Goal: Task Accomplishment & Management: Manage account settings

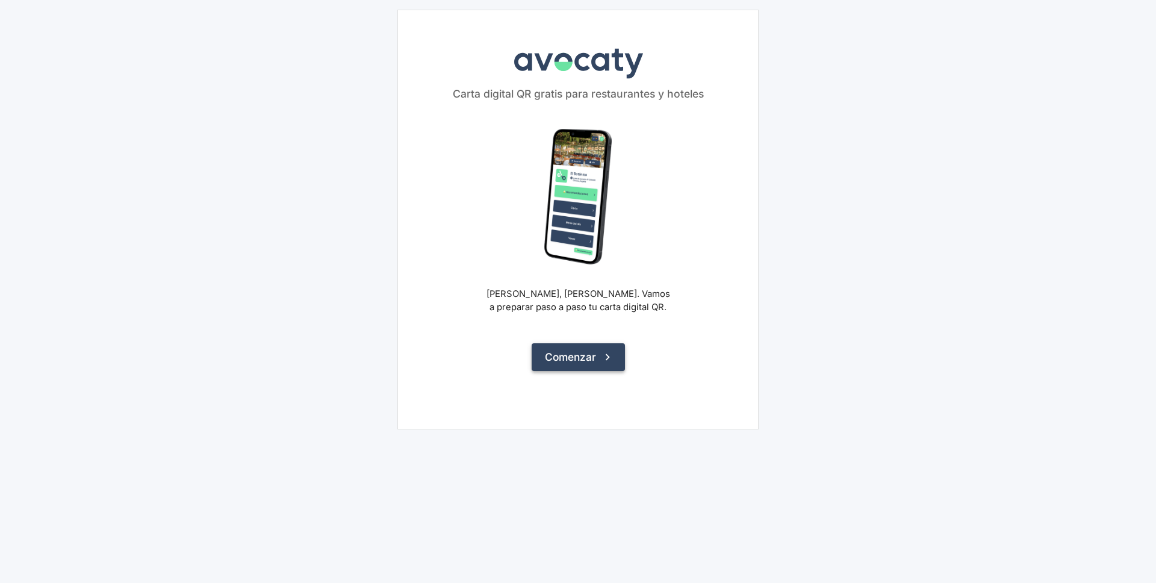
click at [590, 354] on button "Comenzar" at bounding box center [578, 357] width 93 height 28
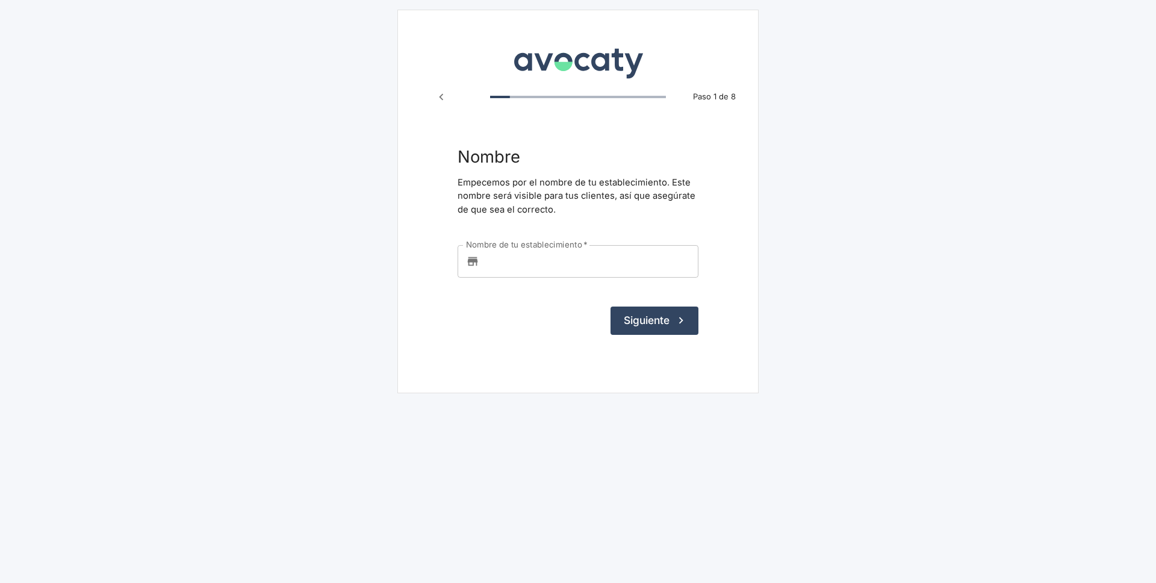
click at [497, 264] on input "Nombre de tu establecimiento   *" at bounding box center [591, 261] width 214 height 33
type input "k"
click at [645, 318] on button "Siguiente" at bounding box center [655, 320] width 88 height 28
type input "Oktobeer Burguers"
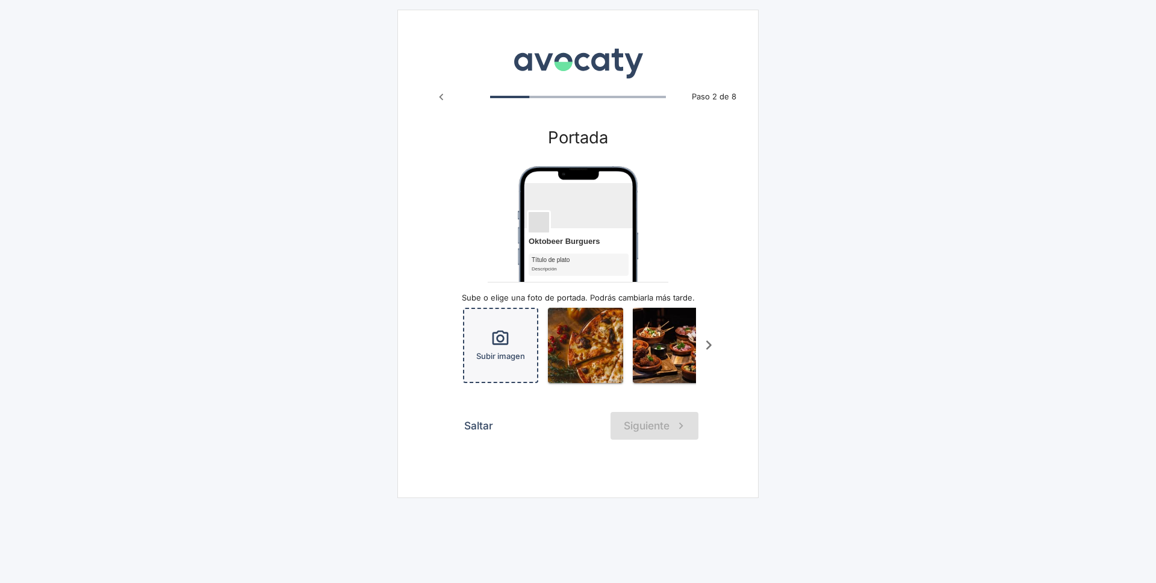
click at [502, 337] on icon "button" at bounding box center [500, 338] width 19 height 19
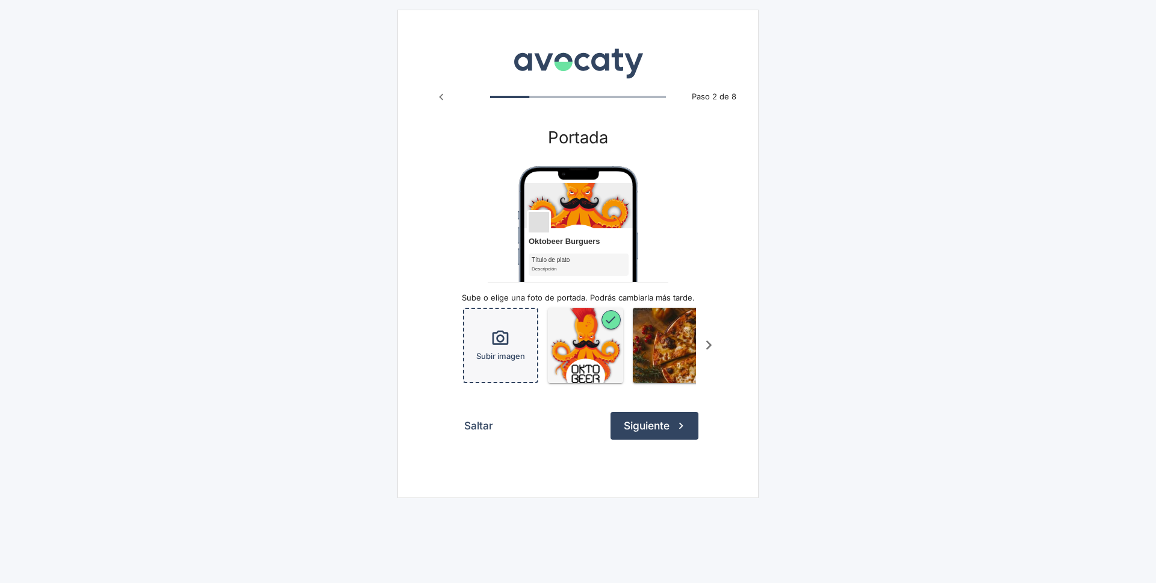
scroll to position [0, 78]
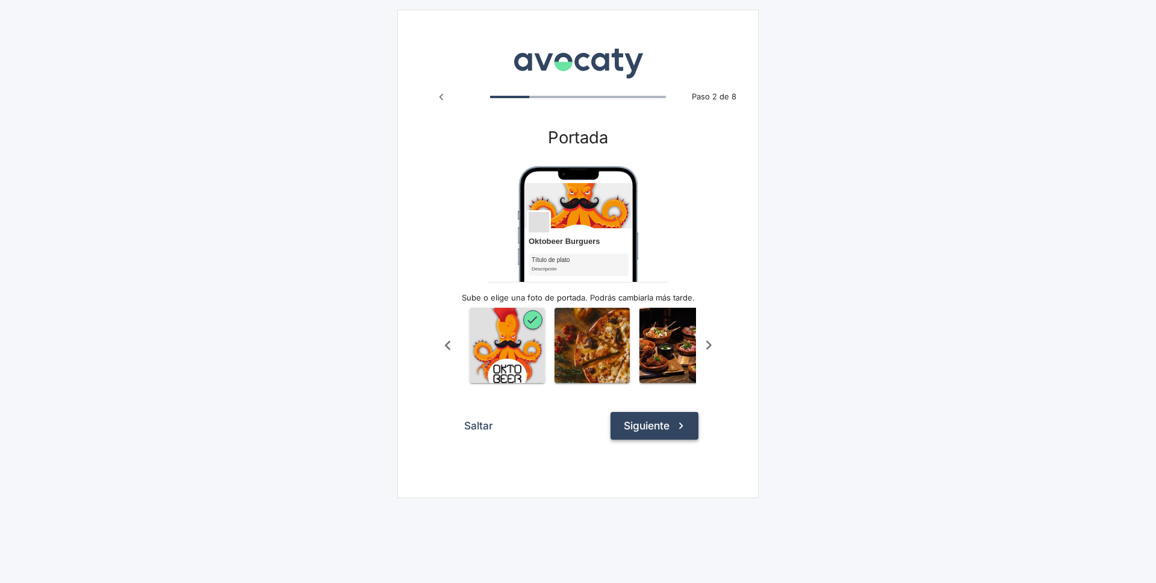
click at [654, 439] on button "Siguiente" at bounding box center [655, 426] width 88 height 28
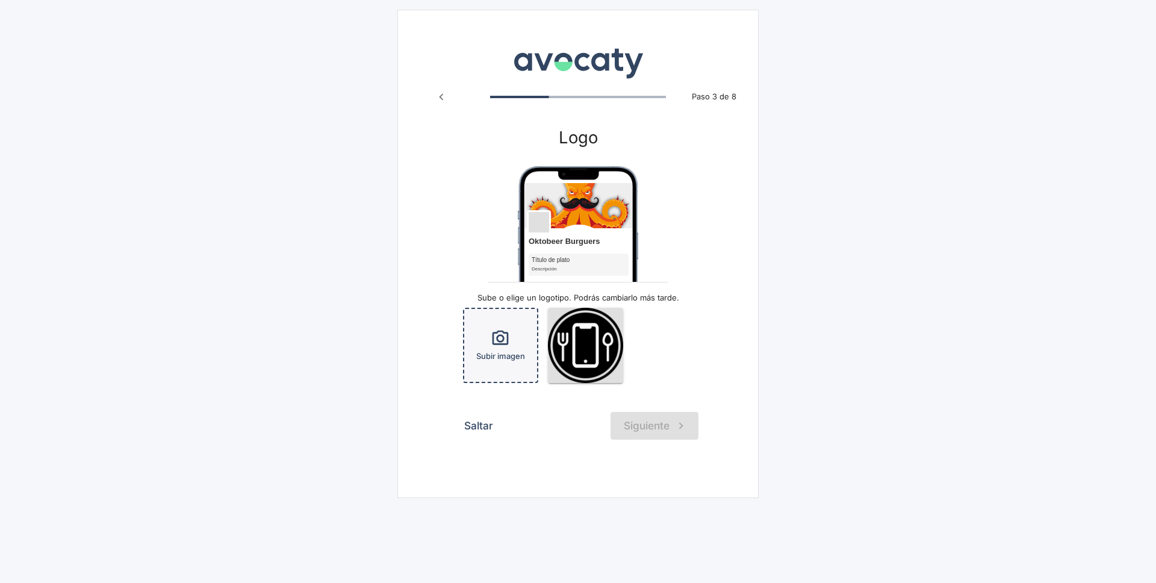
click at [505, 340] on icon "button" at bounding box center [500, 338] width 19 height 19
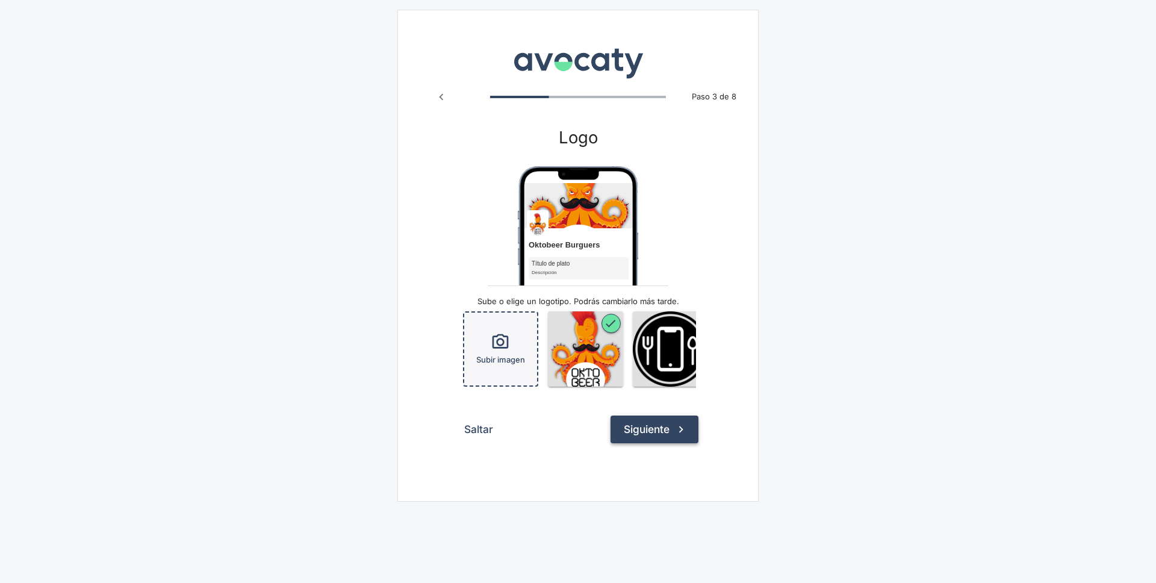
click at [647, 437] on button "Siguiente" at bounding box center [655, 429] width 88 height 28
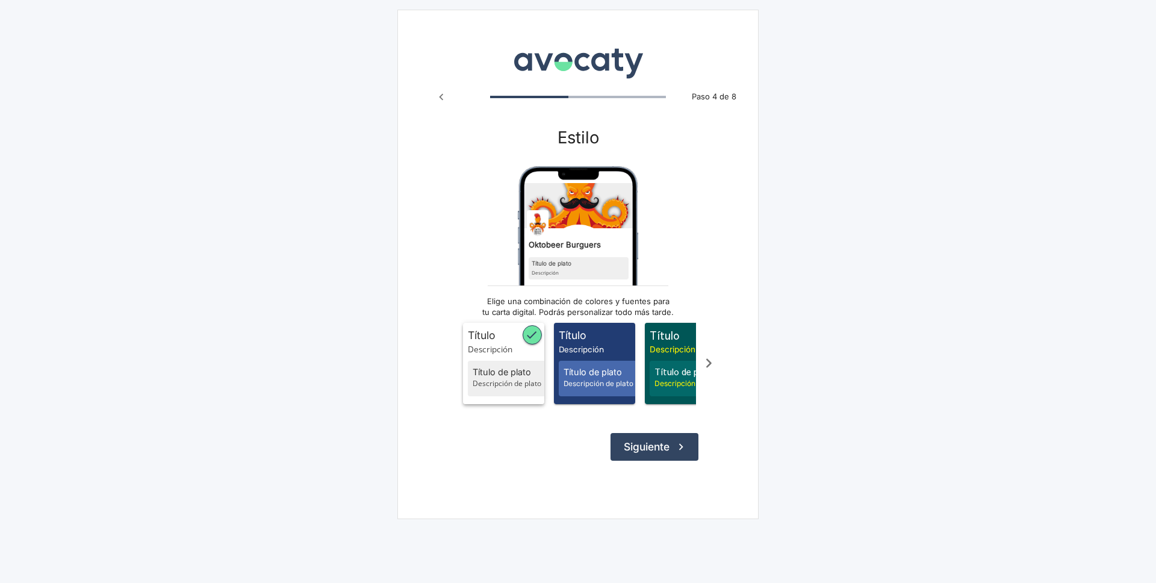
click at [504, 374] on span "Título de plato" at bounding box center [510, 371] width 75 height 13
click at [661, 453] on button "Siguiente" at bounding box center [655, 447] width 88 height 28
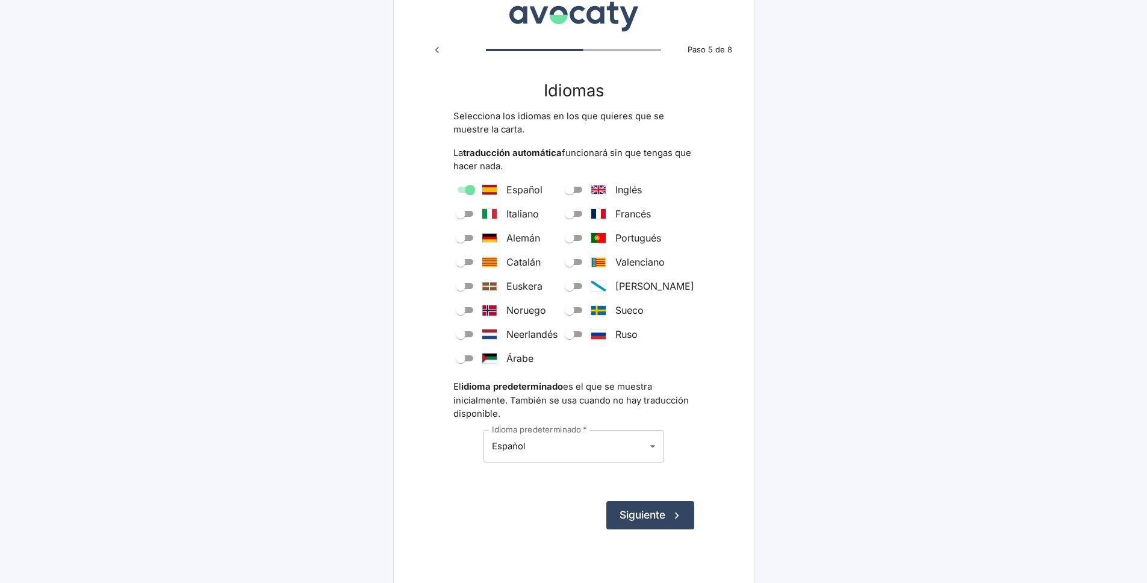
scroll to position [61, 0]
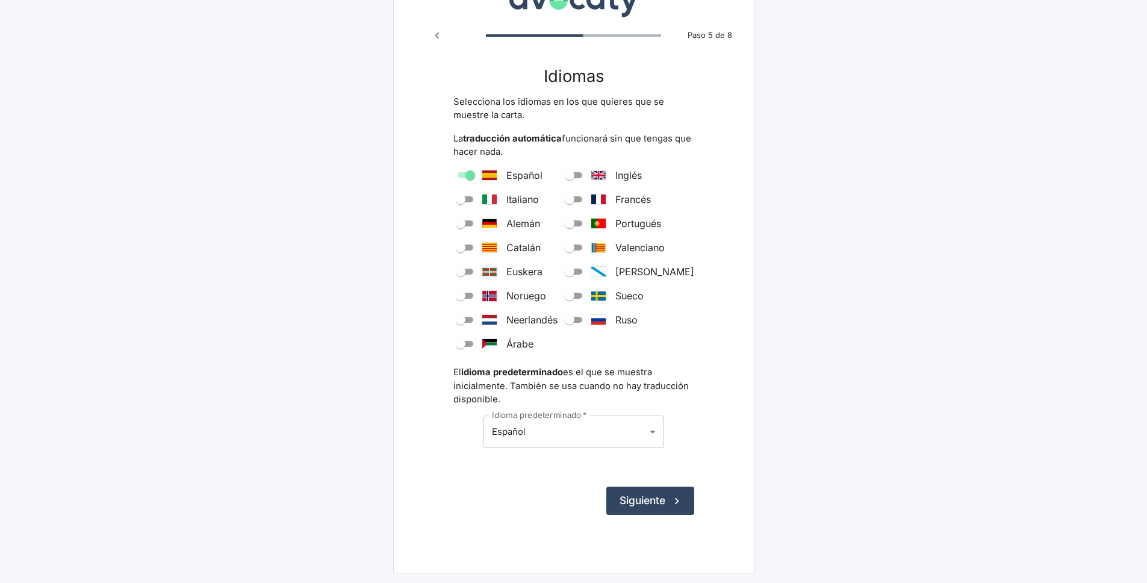
click at [654, 431] on body "Avocaty Paso 5 de 8 Idiomas Selecciona los idiomas en los que quieres que se mu…" at bounding box center [573, 261] width 1147 height 644
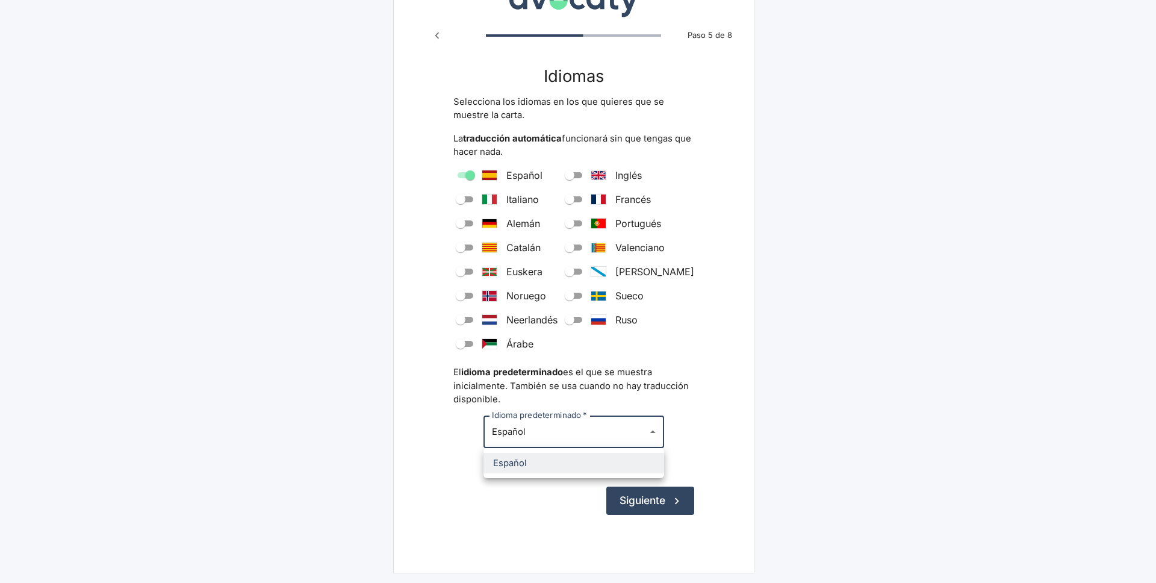
click at [701, 431] on div at bounding box center [578, 291] width 1156 height 583
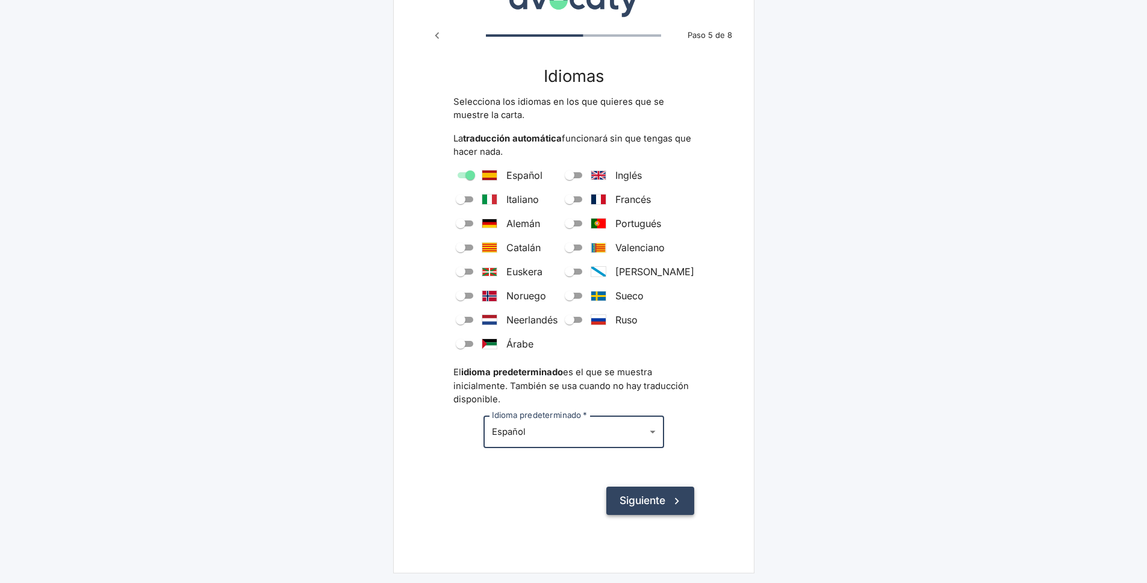
click at [650, 500] on button "Siguiente" at bounding box center [650, 501] width 88 height 28
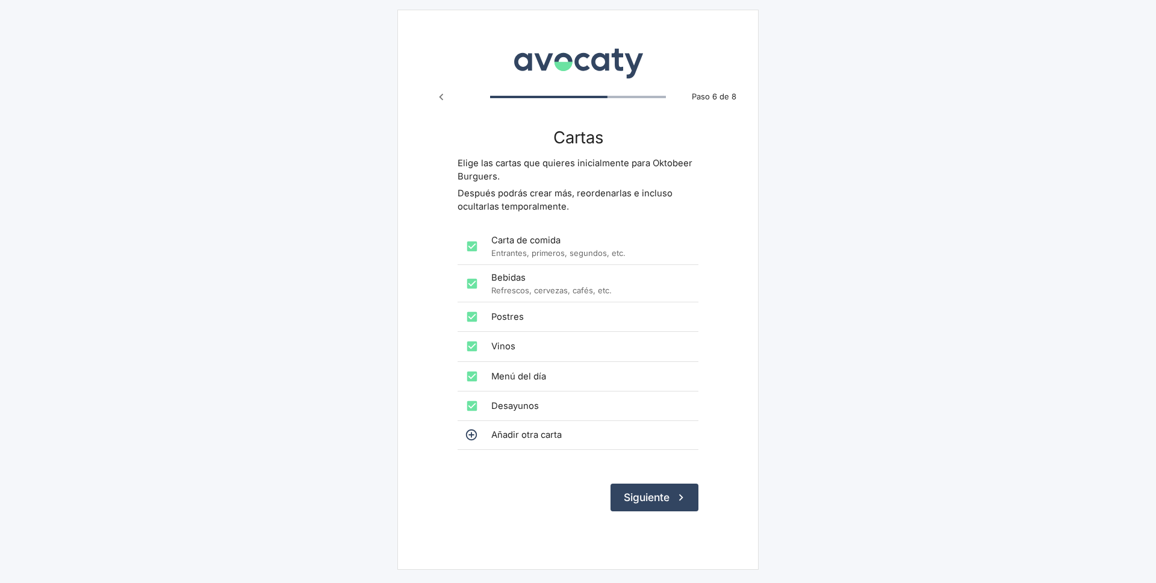
click at [471, 281] on input "checkbox" at bounding box center [472, 284] width 24 height 24
checkbox input "false"
click at [471, 319] on input "checkbox" at bounding box center [472, 317] width 24 height 24
checkbox input "false"
click at [470, 347] on input "checkbox" at bounding box center [472, 346] width 24 height 24
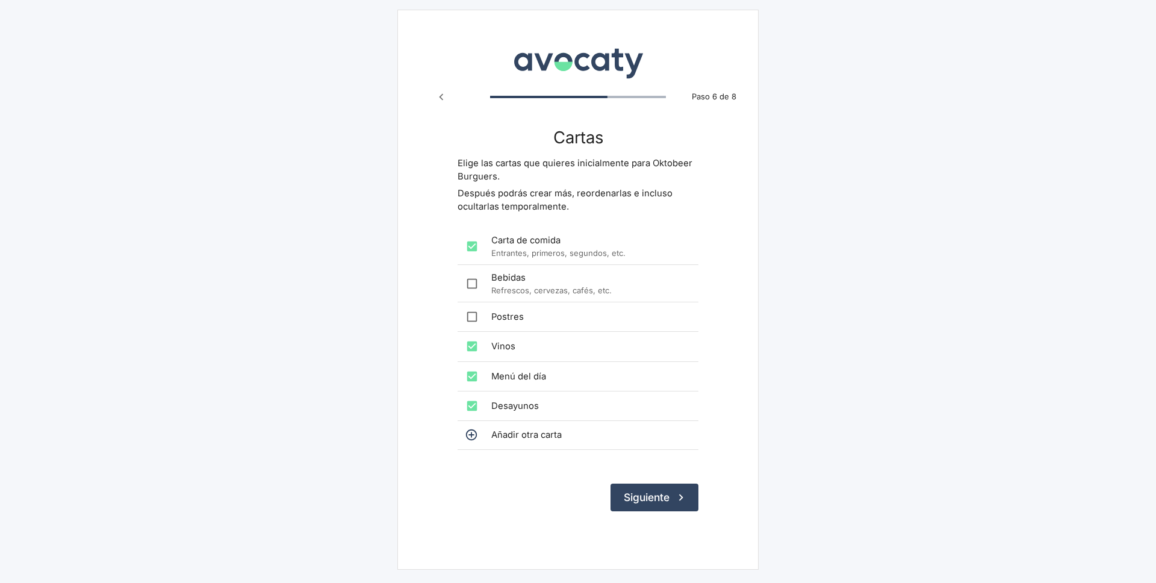
checkbox input "false"
click at [472, 409] on input "checkbox" at bounding box center [472, 406] width 24 height 24
checkbox input "false"
click at [648, 494] on button "Siguiente" at bounding box center [655, 497] width 88 height 28
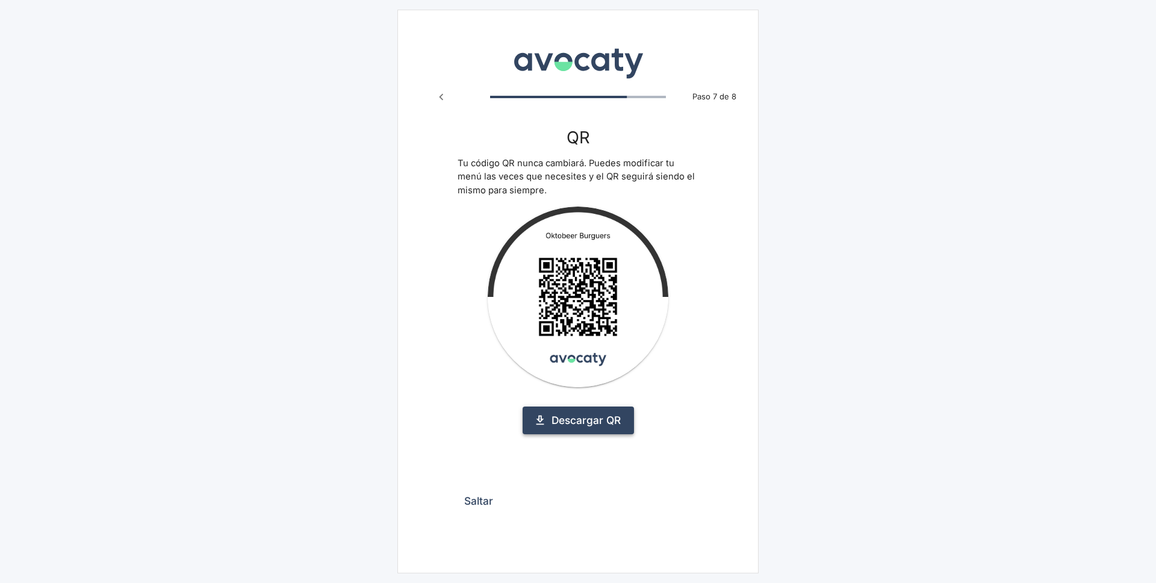
click at [580, 417] on link "Descargar QR" at bounding box center [578, 420] width 111 height 28
click at [654, 506] on button "Siguiente" at bounding box center [655, 501] width 88 height 28
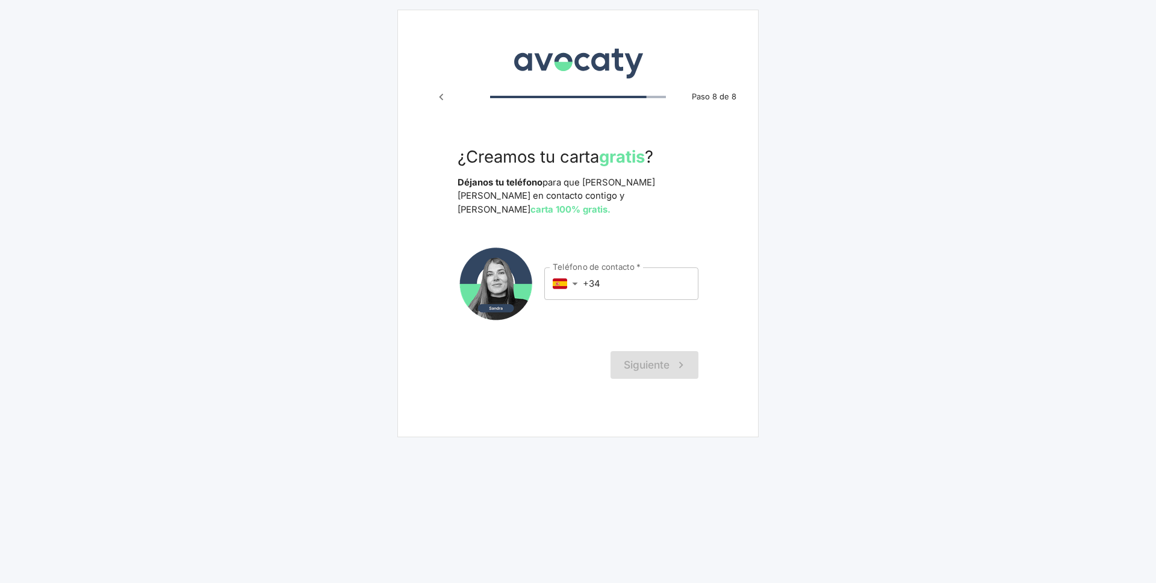
click at [574, 273] on body "Avocaty Paso 8 de 8 ¿Creamos tu carta gratis ? Déjanos tu teléfono para que San…" at bounding box center [578, 291] width 1156 height 583
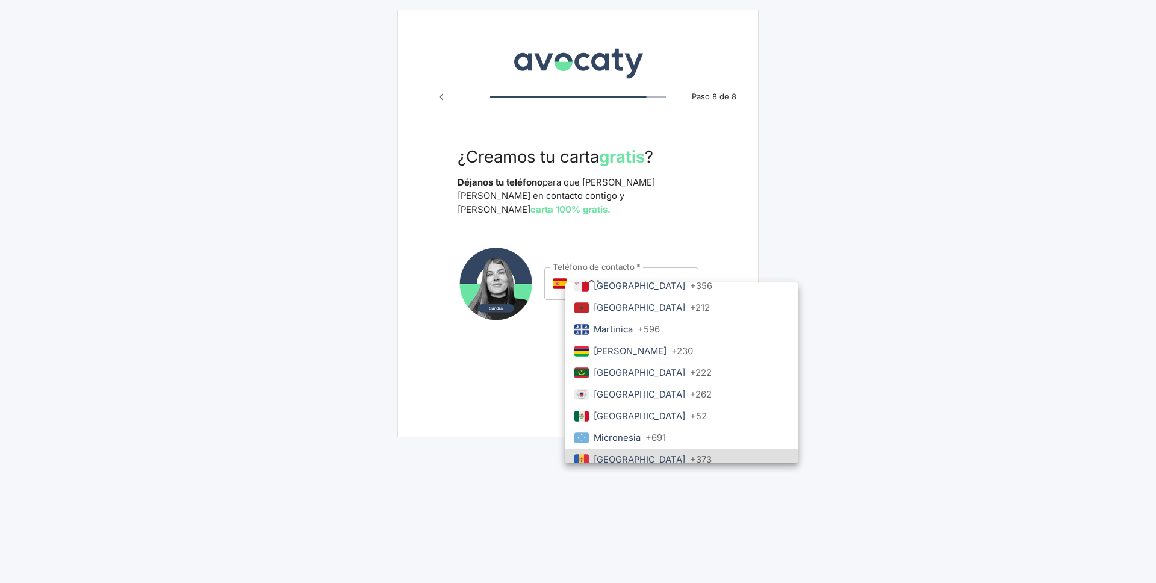
scroll to position [2729, 0]
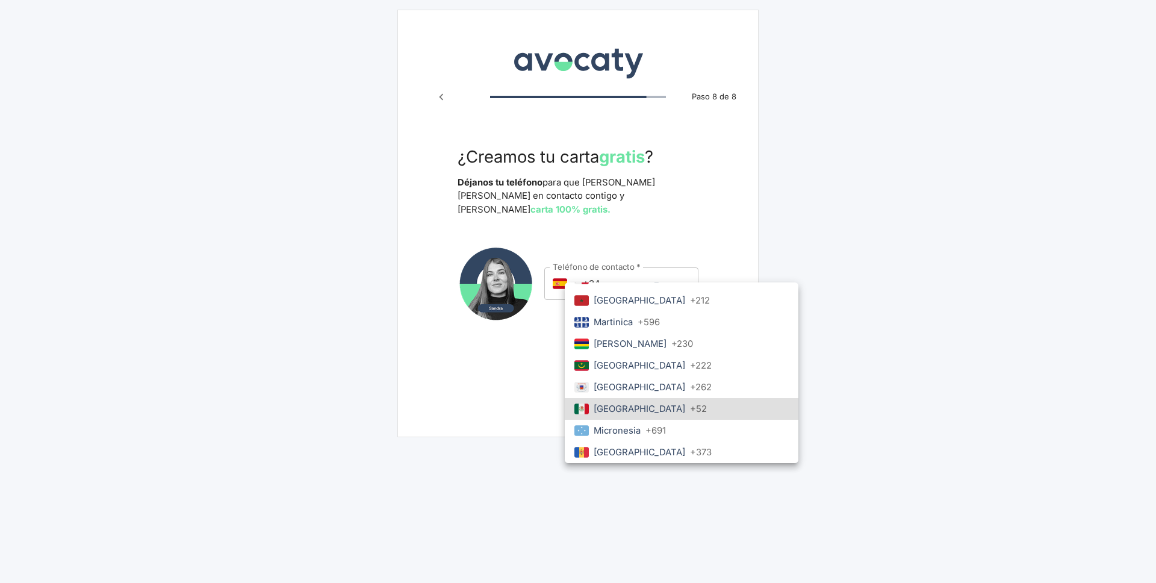
type input "mx"
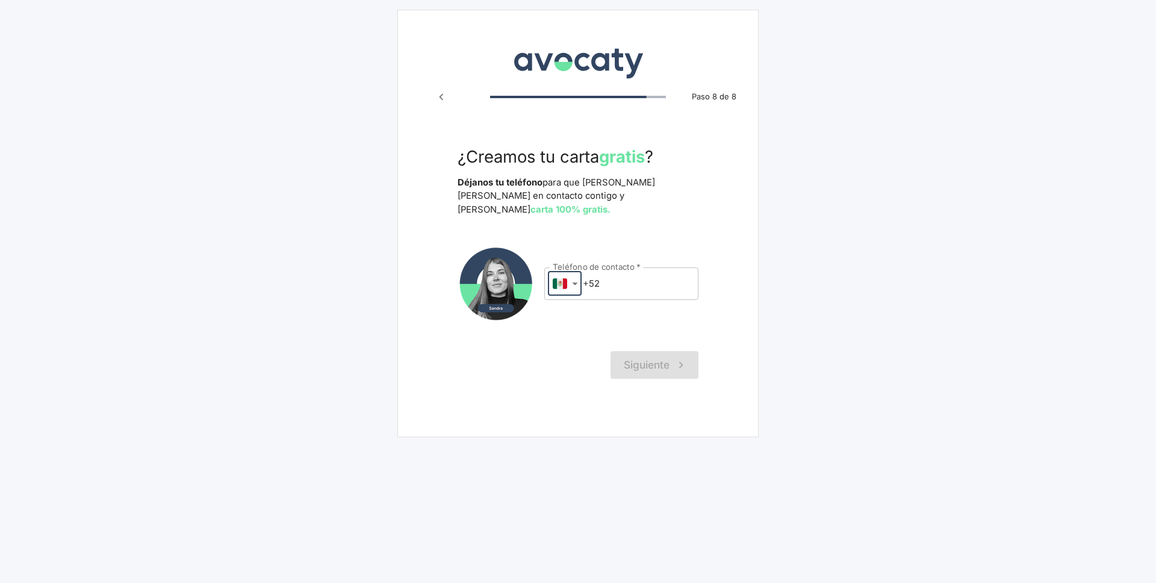
click at [615, 276] on input "+52" at bounding box center [641, 283] width 116 height 33
type input "[PHONE_NUMBER]"
click at [664, 351] on button "Siguiente" at bounding box center [655, 365] width 88 height 28
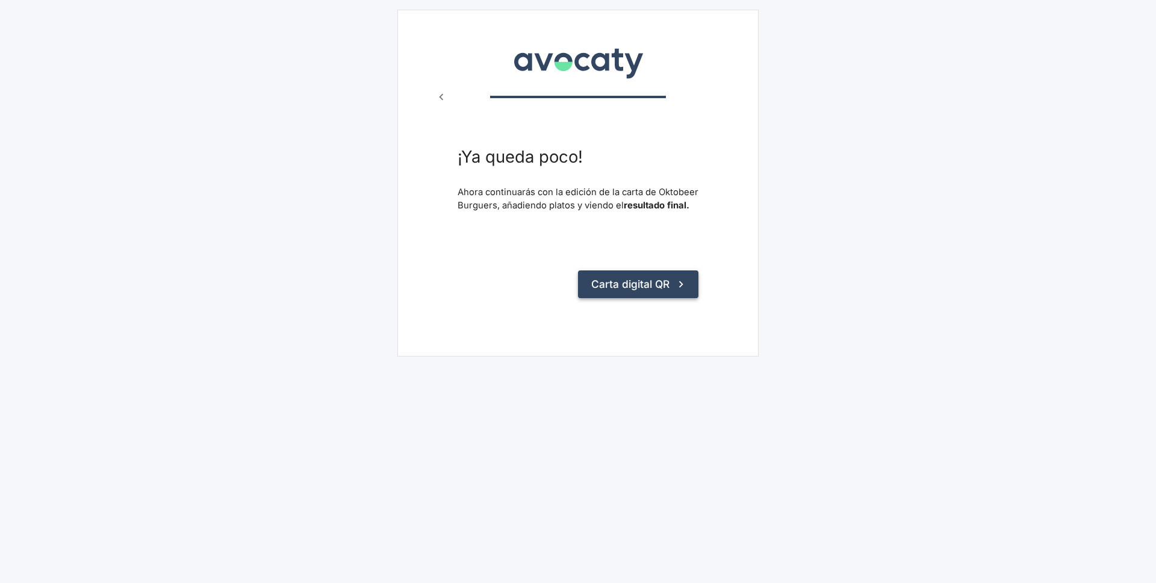
click at [650, 287] on button "Carta digital QR" at bounding box center [638, 284] width 120 height 28
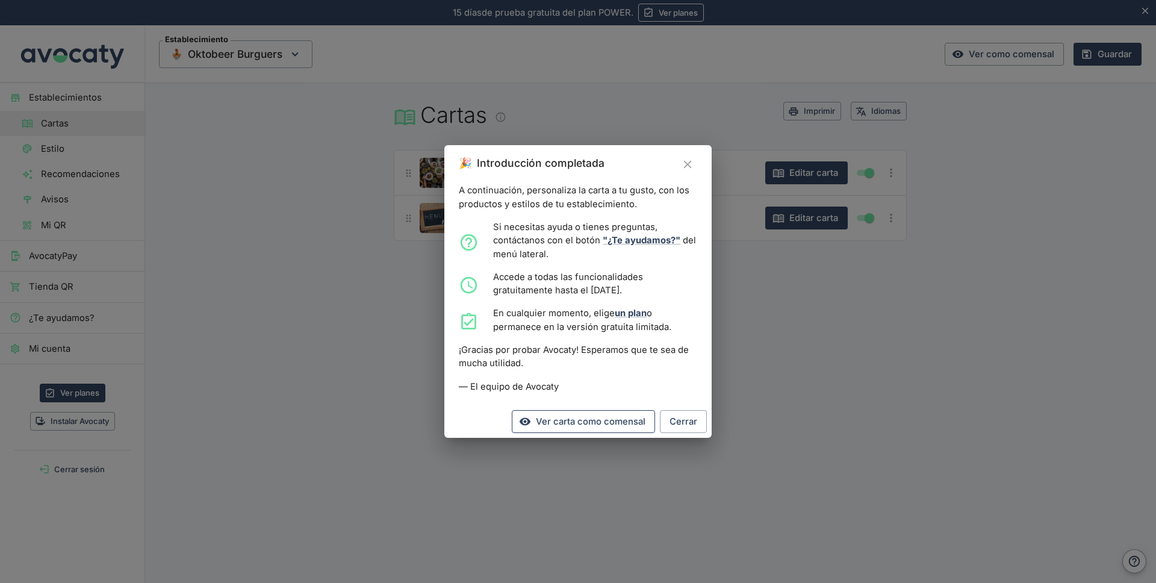
click at [627, 429] on link "Ver carta como comensal" at bounding box center [583, 421] width 143 height 23
click at [691, 158] on icon "Cerrar" at bounding box center [687, 164] width 13 height 13
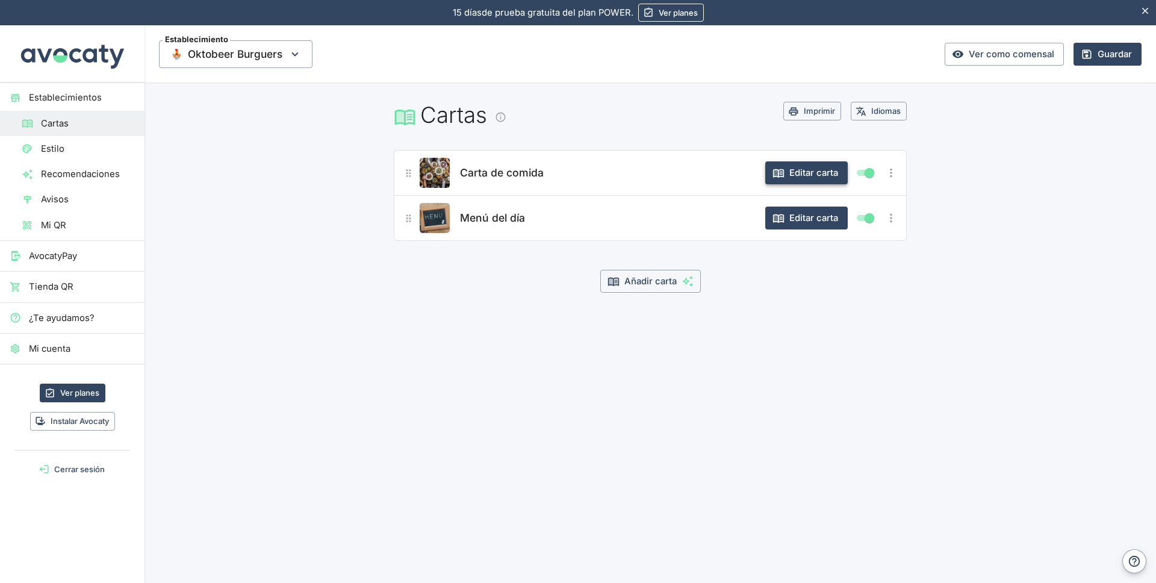
click at [785, 176] on button "Editar carta" at bounding box center [806, 172] width 82 height 23
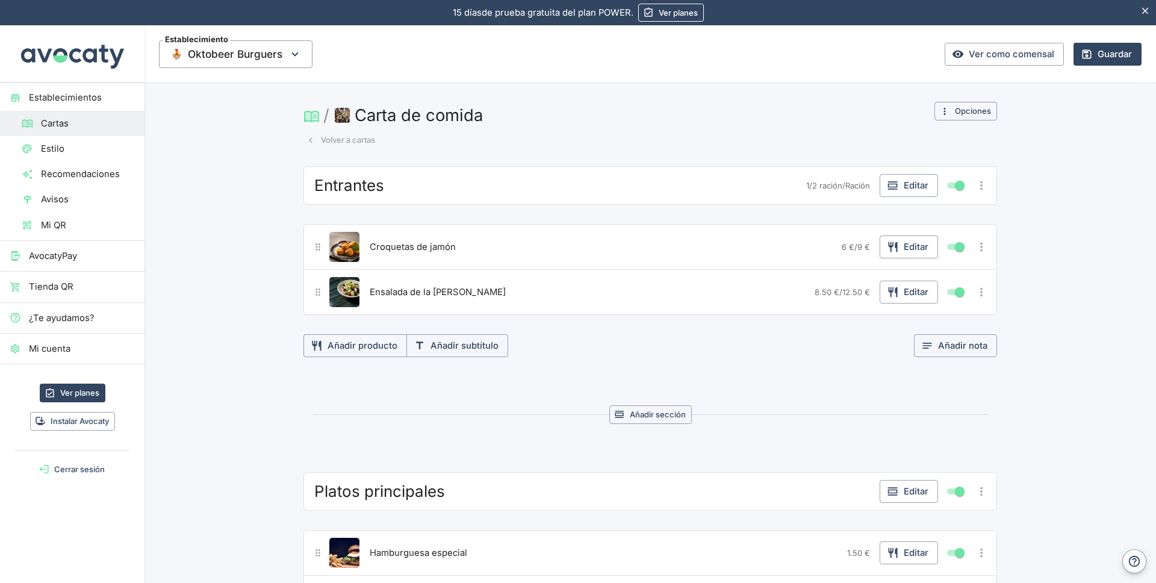
click at [977, 246] on icon "Más opciones" at bounding box center [981, 246] width 13 height 13
click at [977, 246] on div at bounding box center [578, 291] width 1156 height 583
click at [859, 293] on span "12.50 €" at bounding box center [856, 292] width 28 height 10
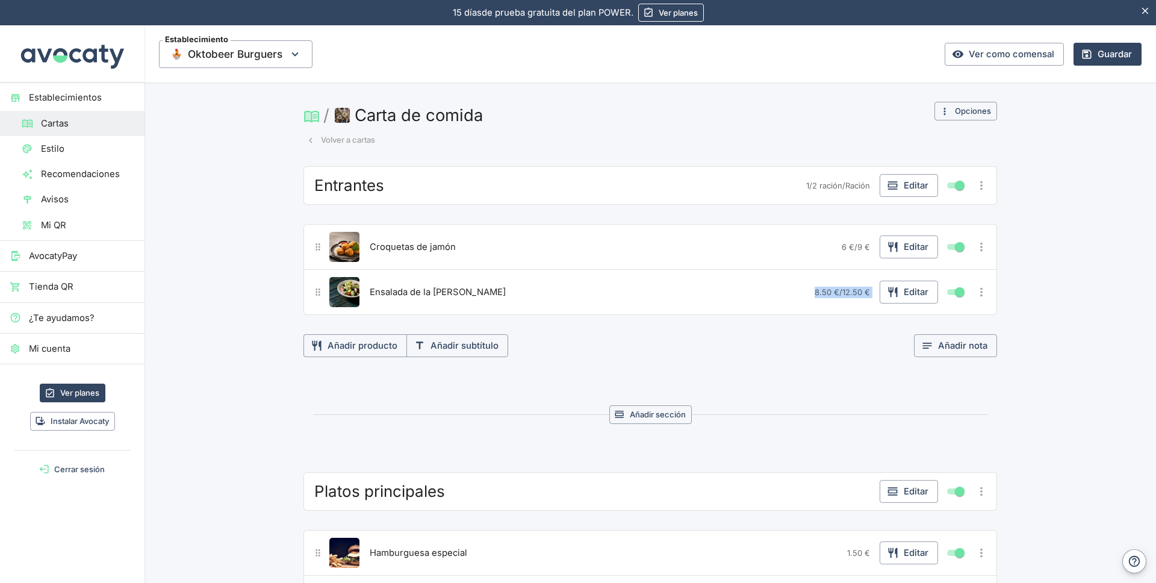
click at [843, 244] on span "6 €" at bounding box center [848, 247] width 13 height 10
click at [888, 242] on icon "button" at bounding box center [892, 247] width 9 height 10
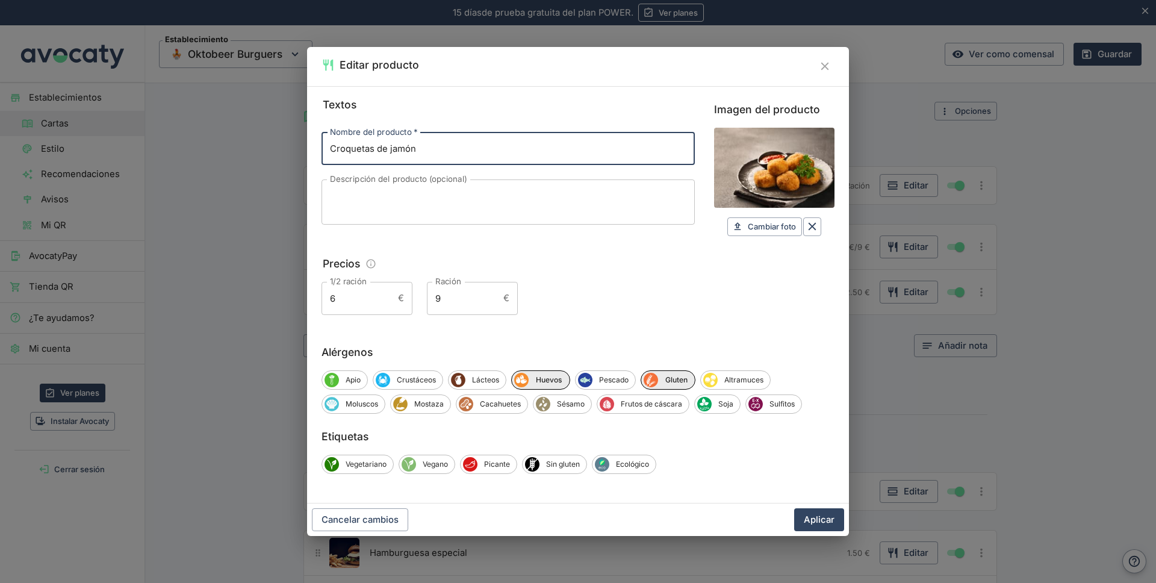
click at [509, 299] on div "9 € Ración" at bounding box center [472, 298] width 91 height 33
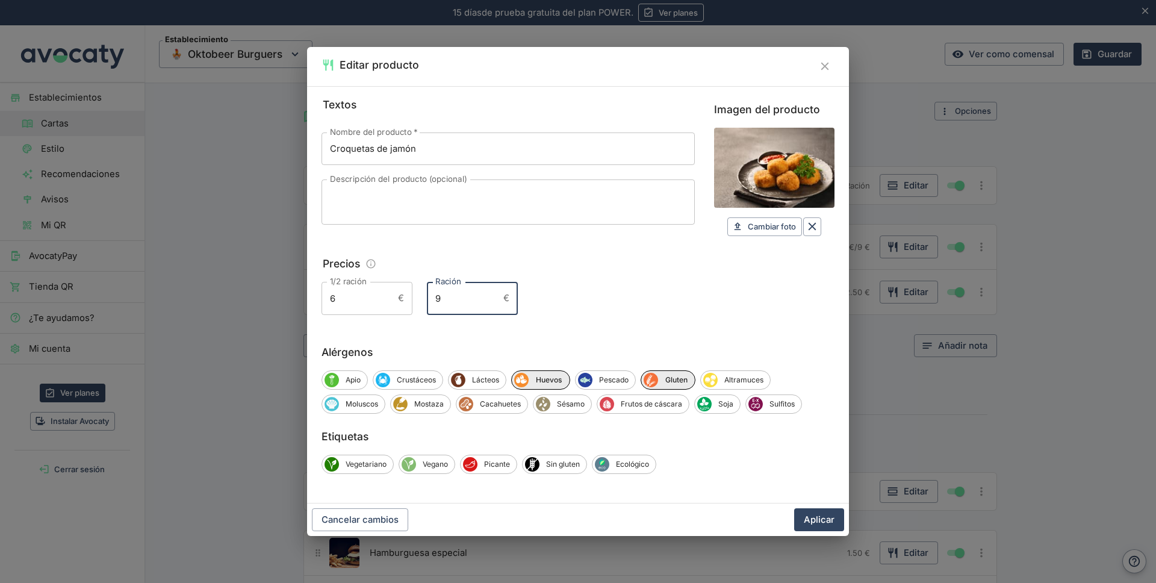
click at [402, 297] on div "6 € 1/2 ración" at bounding box center [367, 298] width 91 height 33
click at [373, 262] on icon "Información sobre edición de precios" at bounding box center [370, 263] width 11 height 11
click at [432, 250] on div "Textos Nombre del producto   * Croquetas de jamón Nombre del producto   * Descr…" at bounding box center [578, 205] width 513 height 219
click at [826, 66] on icon "Cerrar" at bounding box center [824, 66] width 13 height 13
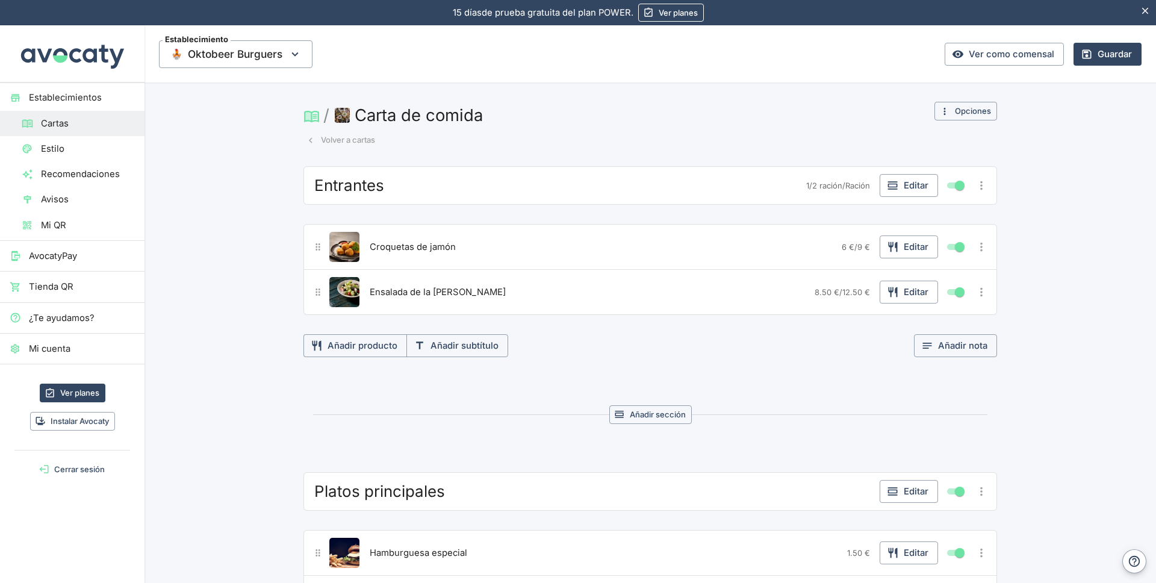
click at [55, 151] on span "Estilo" at bounding box center [88, 148] width 94 height 13
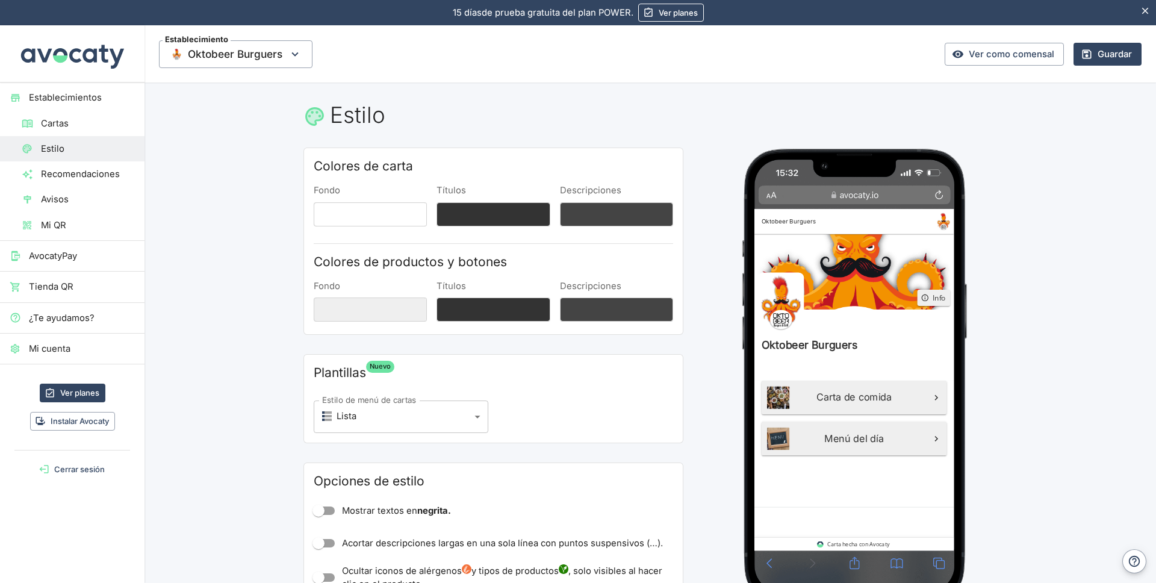
click at [66, 119] on span "Cartas" at bounding box center [88, 123] width 94 height 13
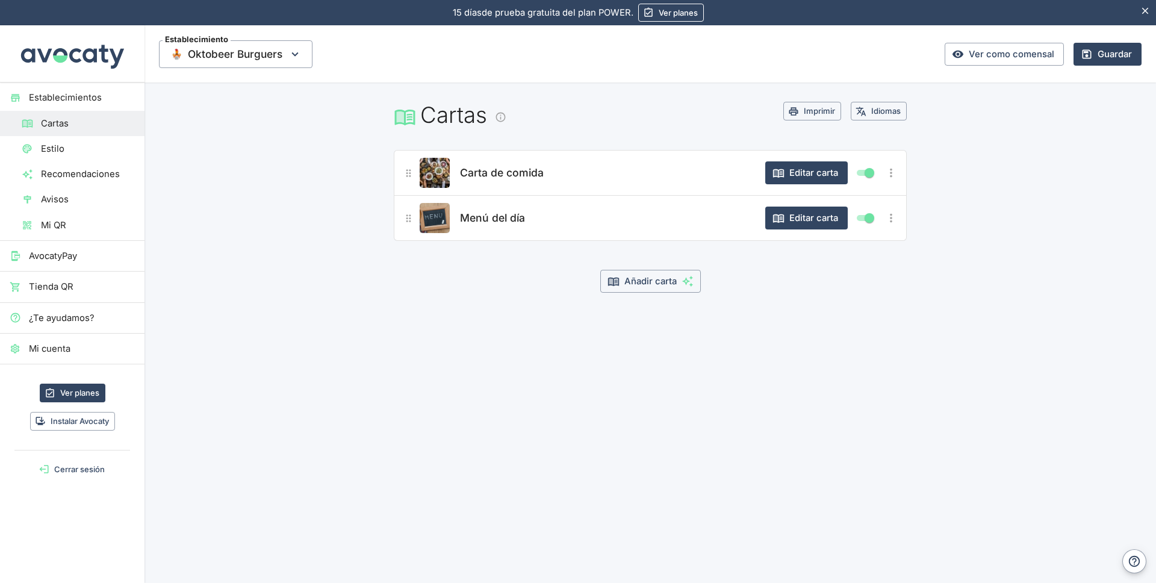
click at [91, 312] on span "¿Te ayudamos?" at bounding box center [82, 317] width 106 height 13
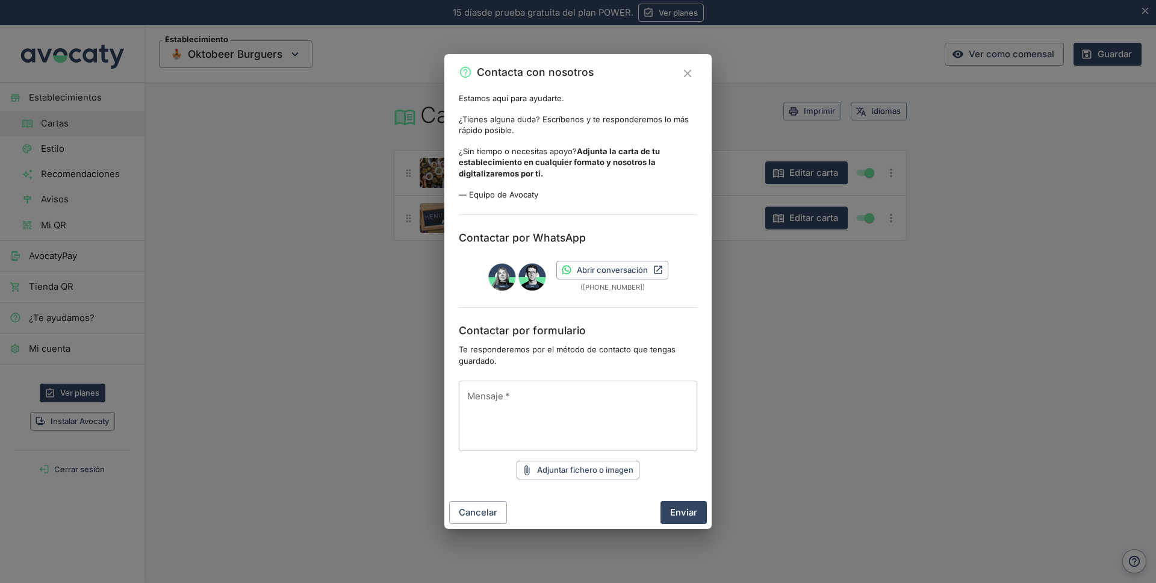
click at [518, 396] on textarea "Mensaje   *" at bounding box center [578, 416] width 222 height 51
type textarea "p"
type textarea "cambiar de euros a otra moneda"
click at [683, 513] on button "Enviar" at bounding box center [684, 512] width 46 height 23
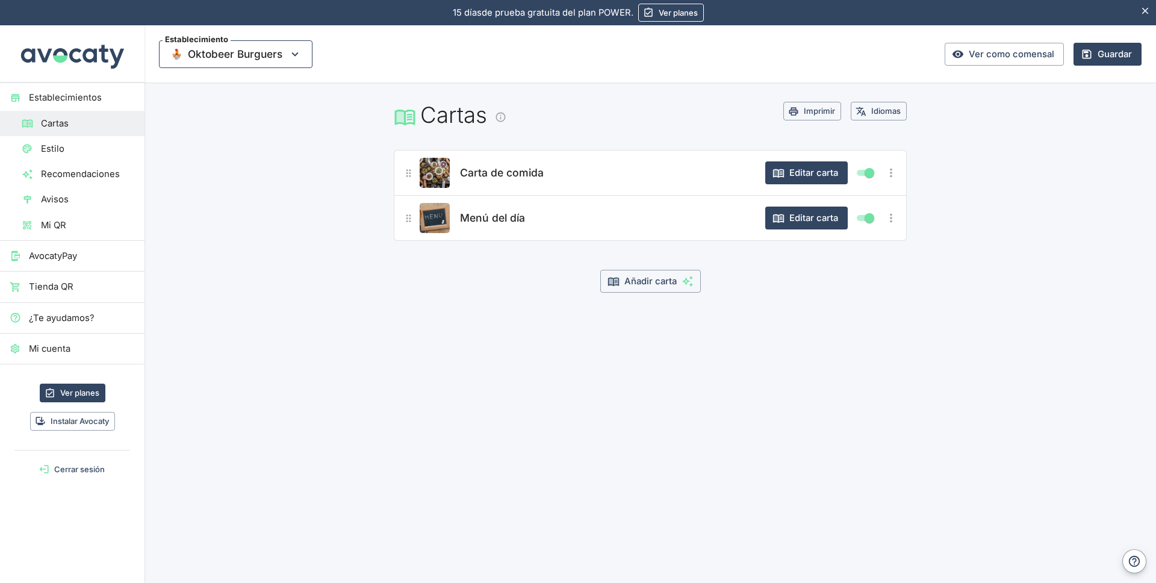
click at [291, 57] on icon "button" at bounding box center [294, 54] width 13 height 13
click at [244, 88] on span "Oktobeer Burguers" at bounding box center [239, 86] width 98 height 13
click at [61, 152] on span "Estilo" at bounding box center [88, 148] width 94 height 13
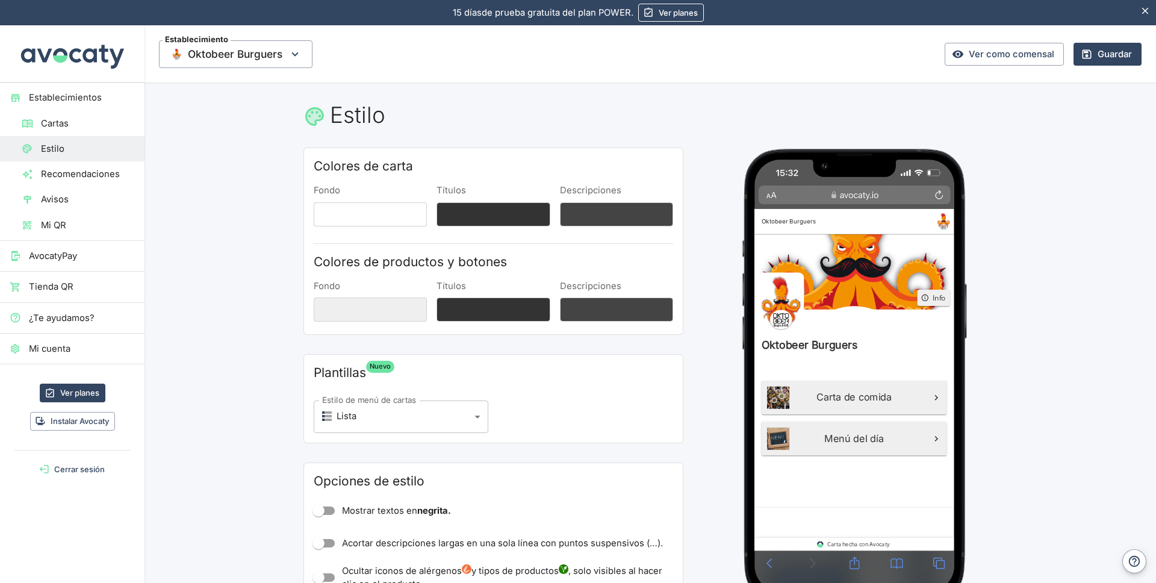
click at [58, 171] on span "Recomendaciones" at bounding box center [88, 173] width 94 height 13
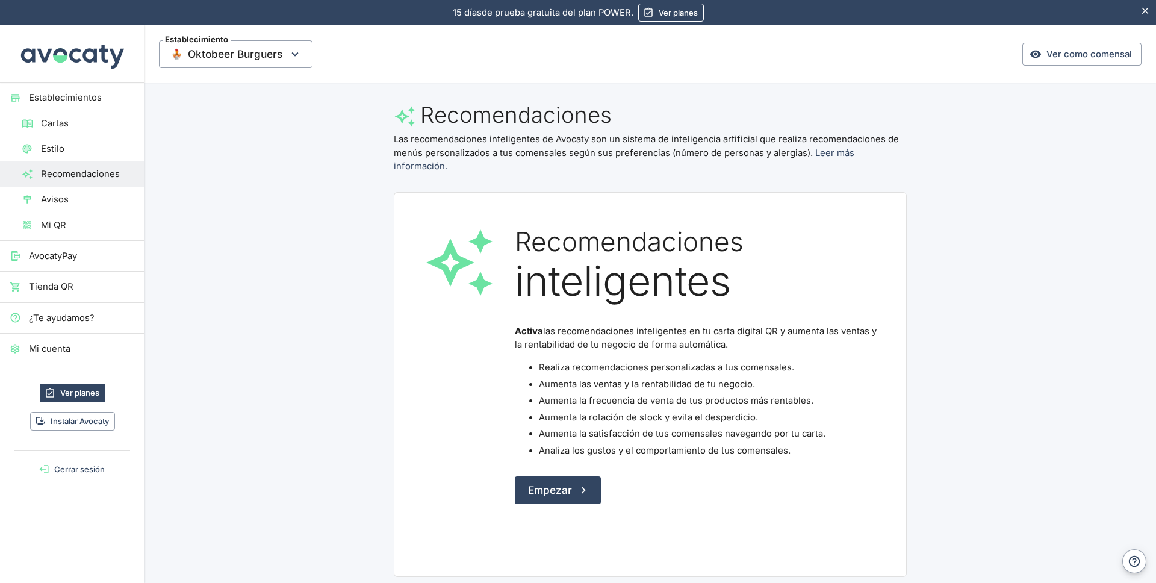
click at [54, 348] on span "Mi cuenta" at bounding box center [82, 348] width 106 height 13
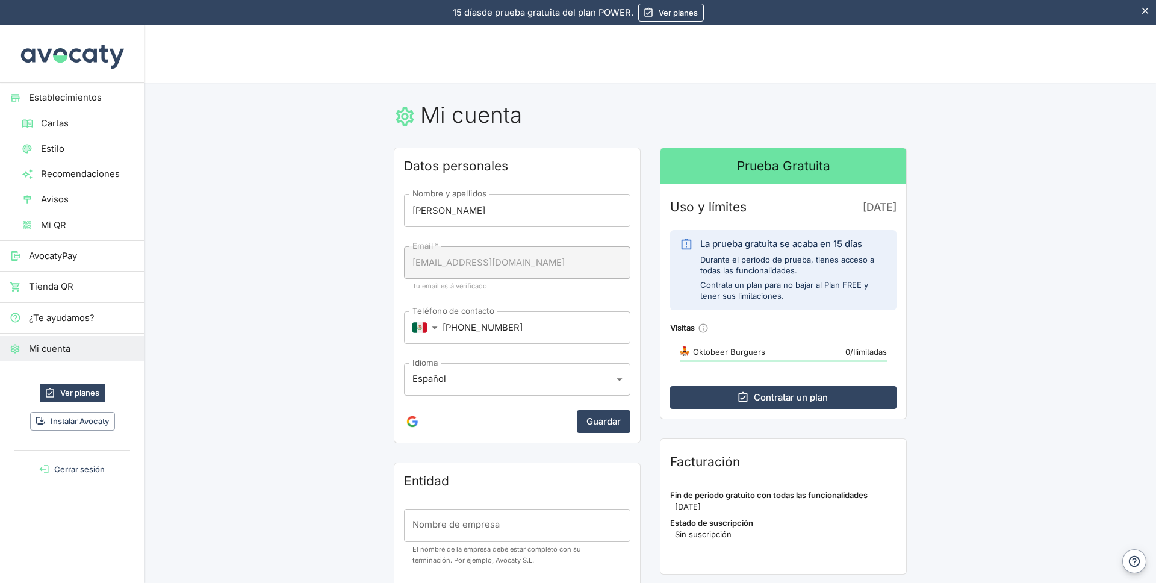
click at [85, 93] on span "Establecimientos" at bounding box center [82, 97] width 106 height 13
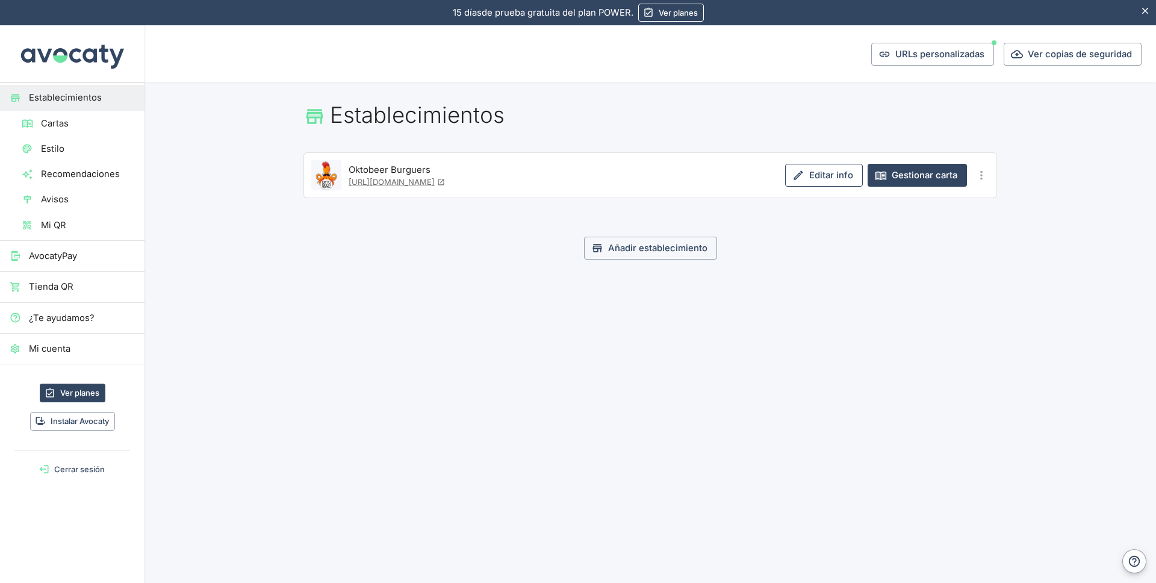
click at [809, 178] on link "Editar info" at bounding box center [824, 175] width 78 height 23
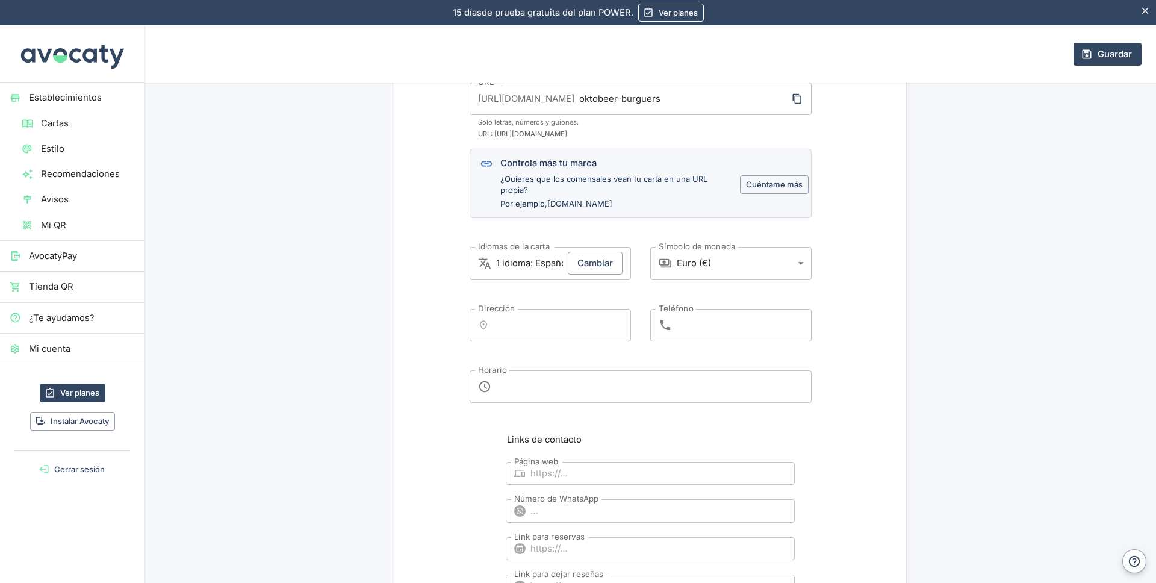
scroll to position [354, 0]
click at [795, 254] on body "15 días de prueba gratuita. 15 días de prueba gratuita del plan POWER. Ver plan…" at bounding box center [578, 291] width 1156 height 583
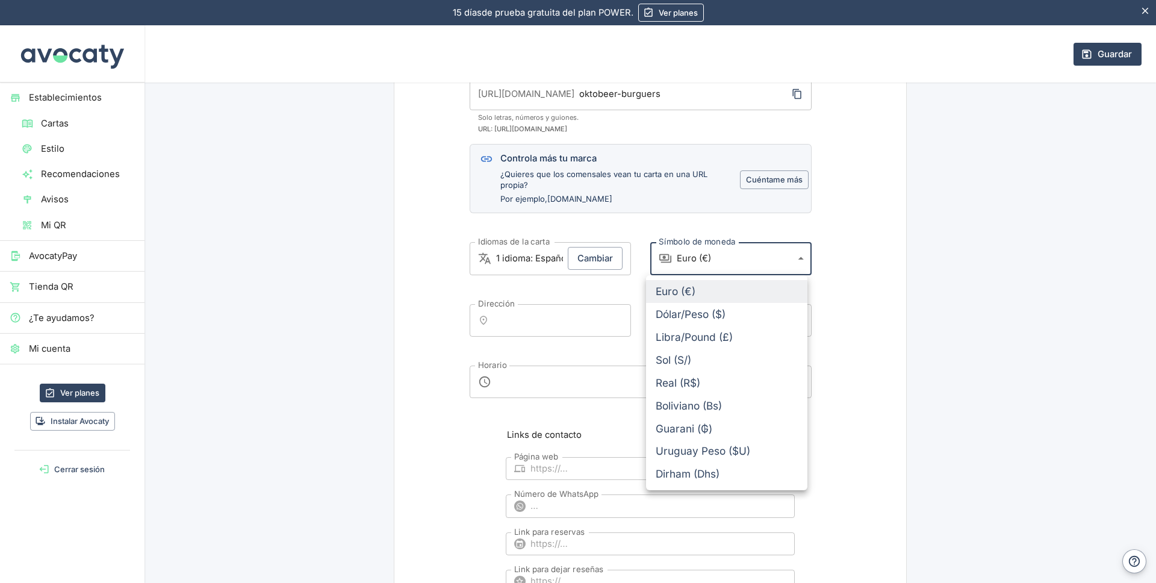
click at [718, 311] on li "Dólar/Peso ($)" at bounding box center [726, 314] width 161 height 23
type input "$"
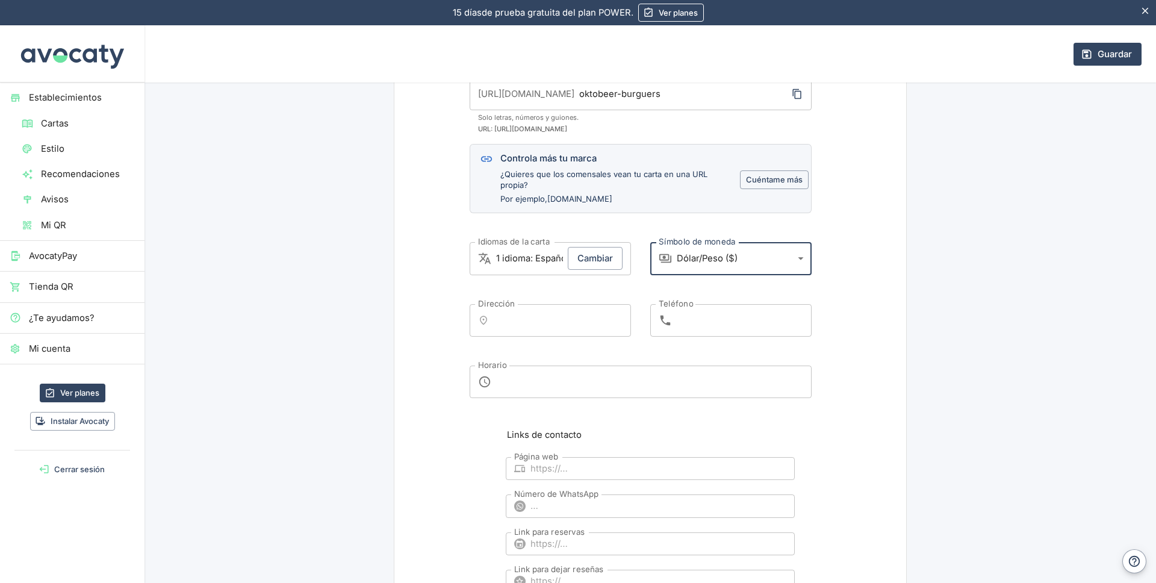
click at [732, 262] on body "15 días de prueba gratuita. 15 días de prueba gratuita del plan POWER. Ver plan…" at bounding box center [578, 291] width 1156 height 583
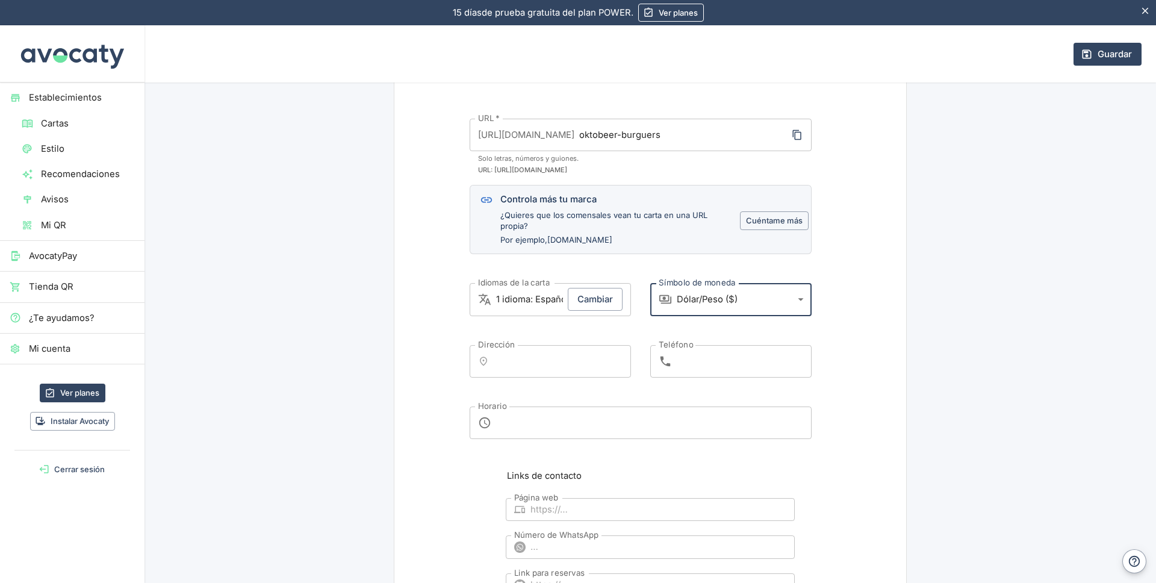
scroll to position [219, 0]
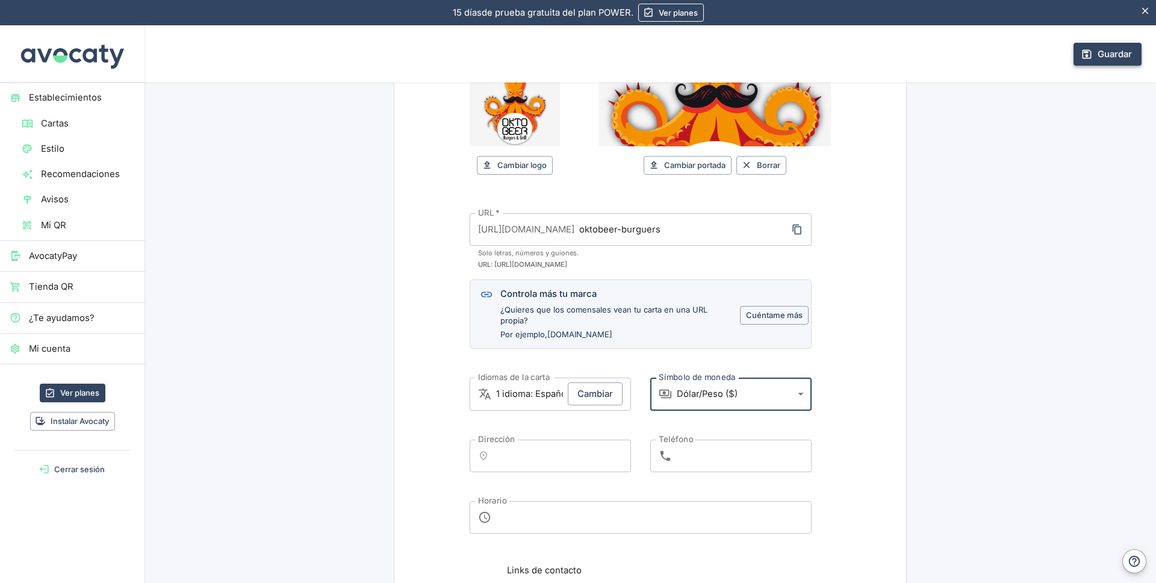
click at [1095, 58] on button "Guardar" at bounding box center [1108, 54] width 68 height 23
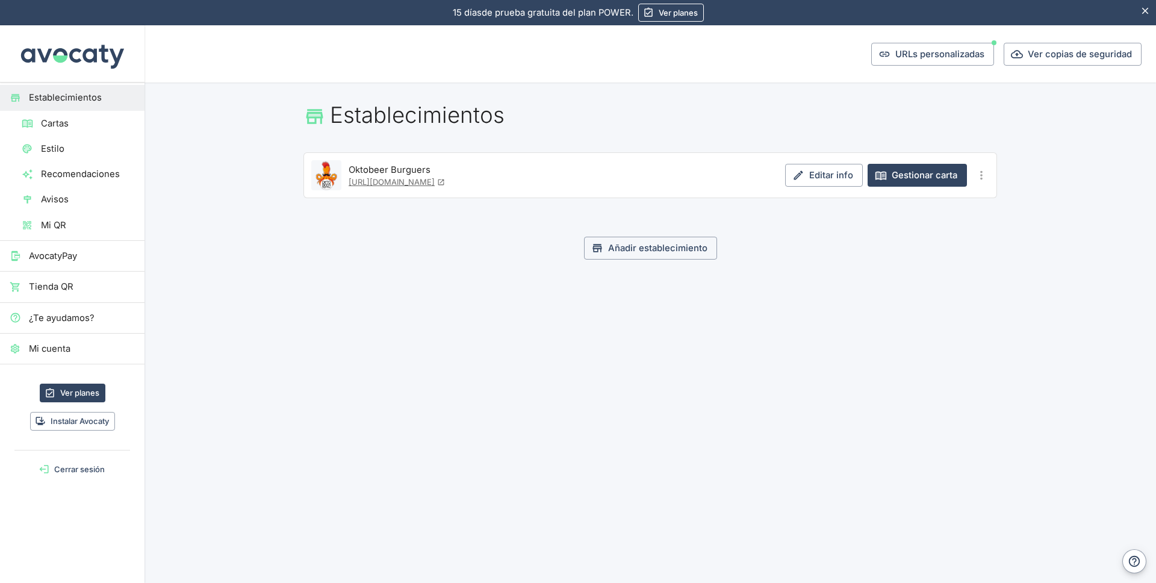
click at [421, 181] on link "[URL][DOMAIN_NAME]" at bounding box center [397, 182] width 96 height 10
click at [64, 128] on span "Cartas" at bounding box center [88, 123] width 94 height 13
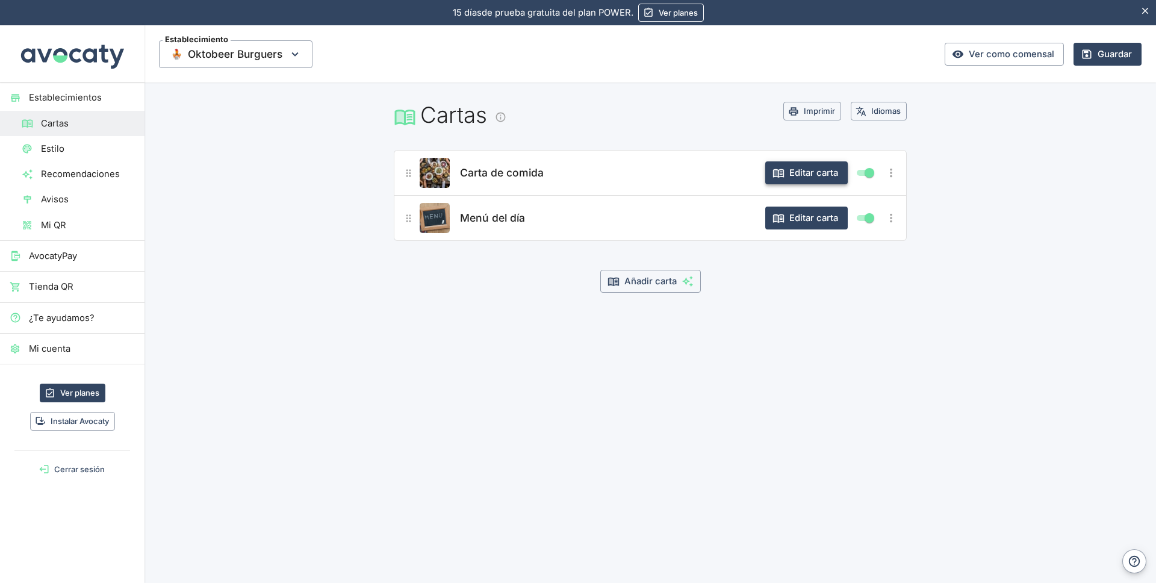
click at [806, 170] on button "Editar carta" at bounding box center [806, 172] width 82 height 23
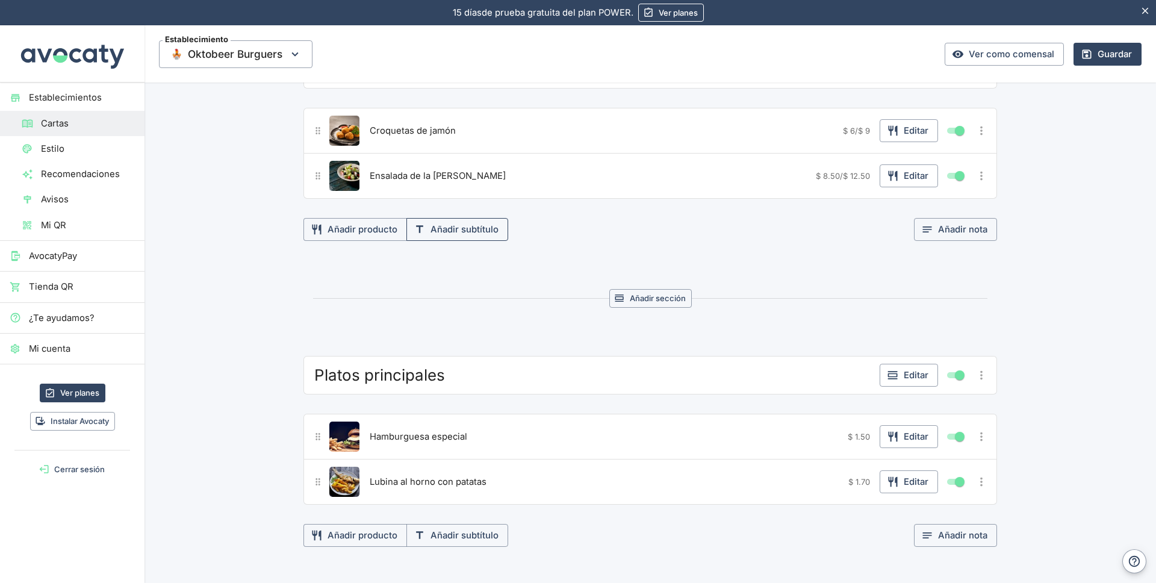
scroll to position [120, 0]
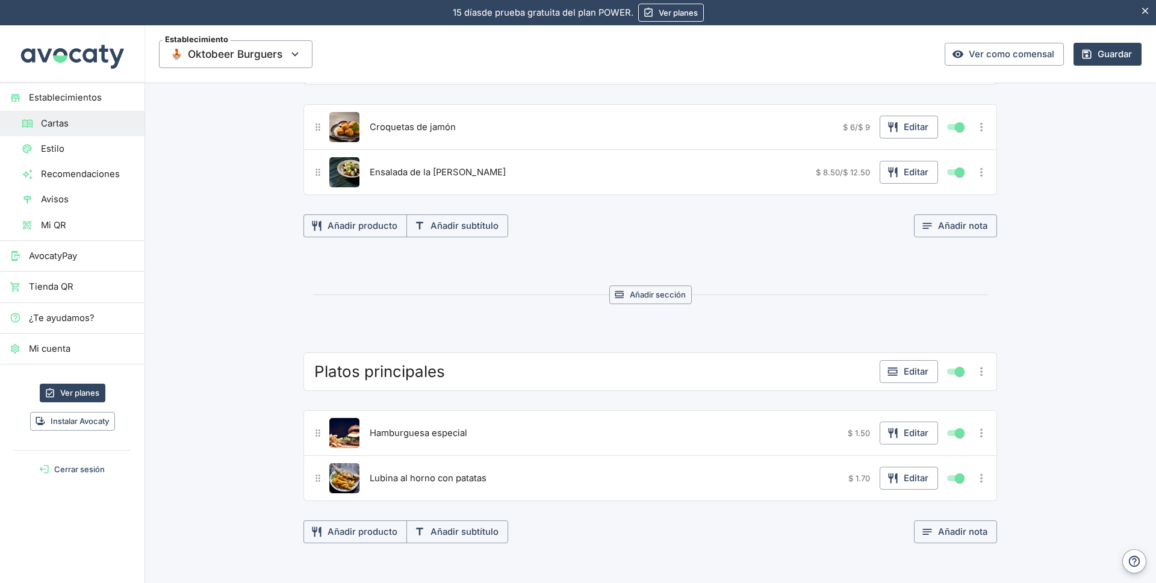
click at [954, 371] on input "Mostrar/ocultar elemento" at bounding box center [959, 371] width 43 height 14
checkbox input "false"
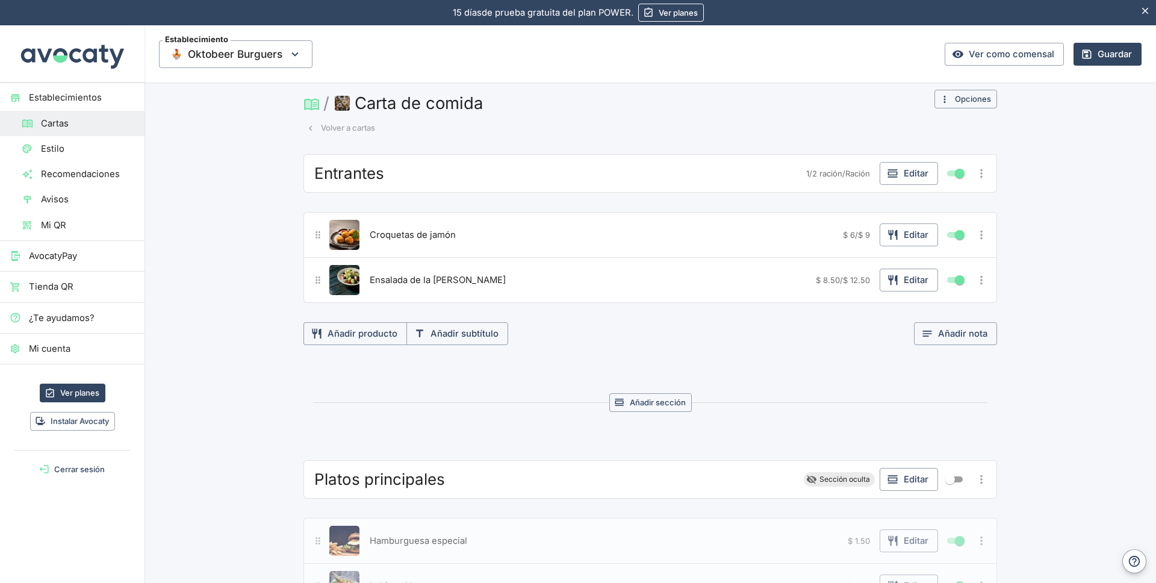
scroll to position [0, 0]
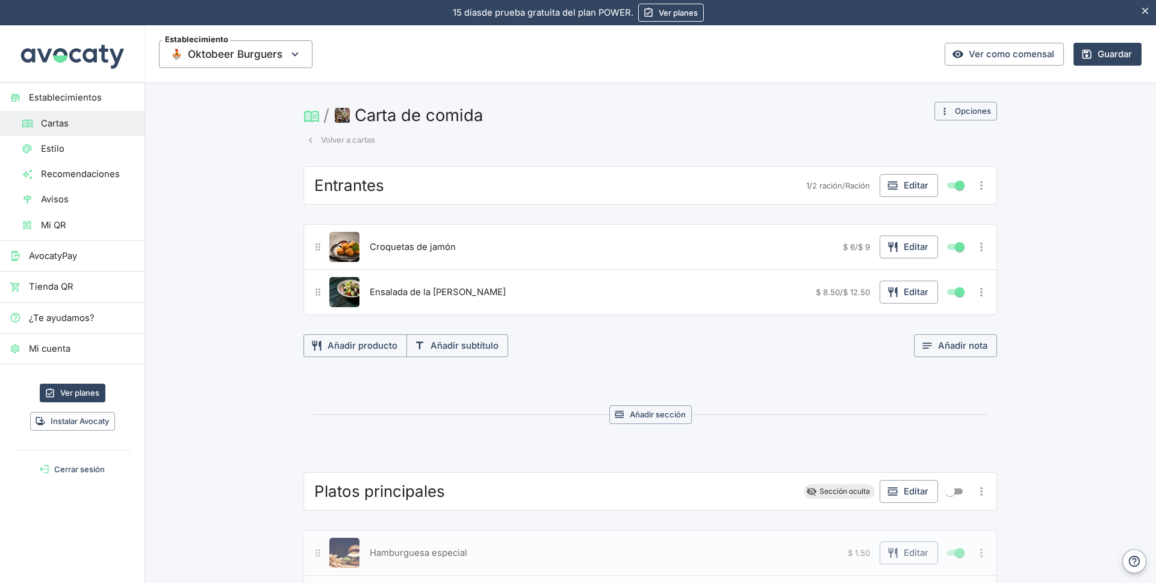
click at [364, 190] on span "Entrantes" at bounding box center [349, 185] width 70 height 19
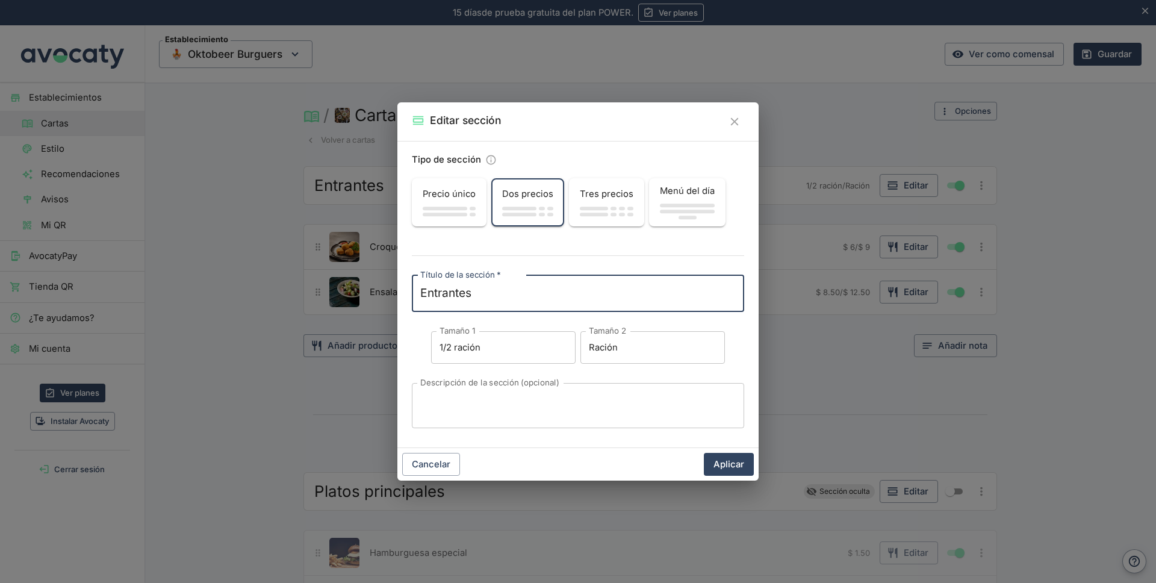
click at [364, 190] on div "Editar sección Tipo de sección Precio único Dos precios Tres precios Menú del d…" at bounding box center [578, 291] width 1156 height 583
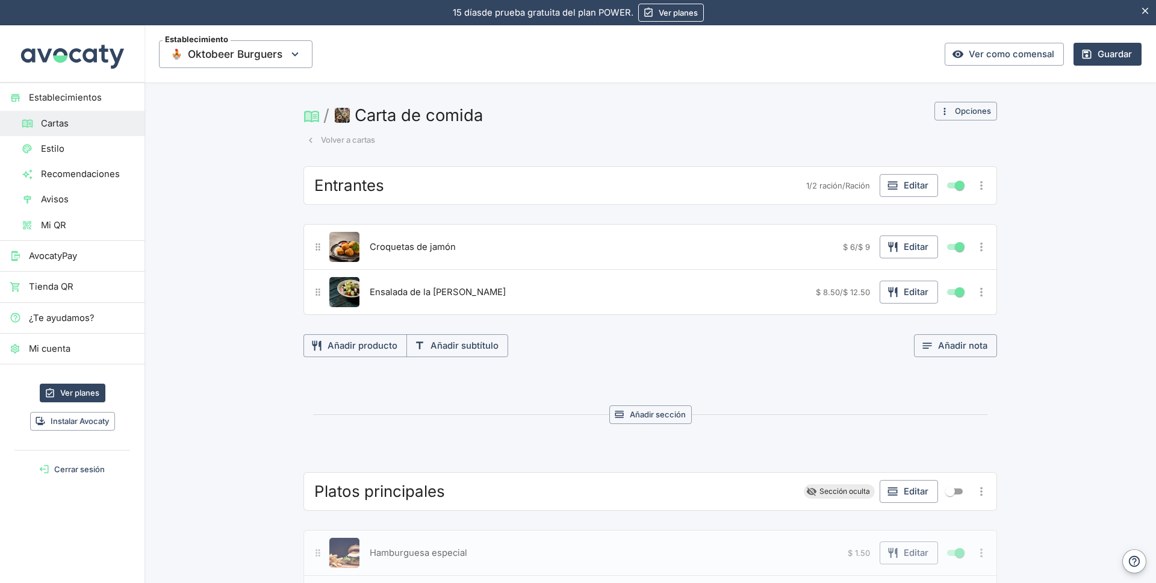
click at [364, 190] on span "Entrantes" at bounding box center [349, 185] width 70 height 19
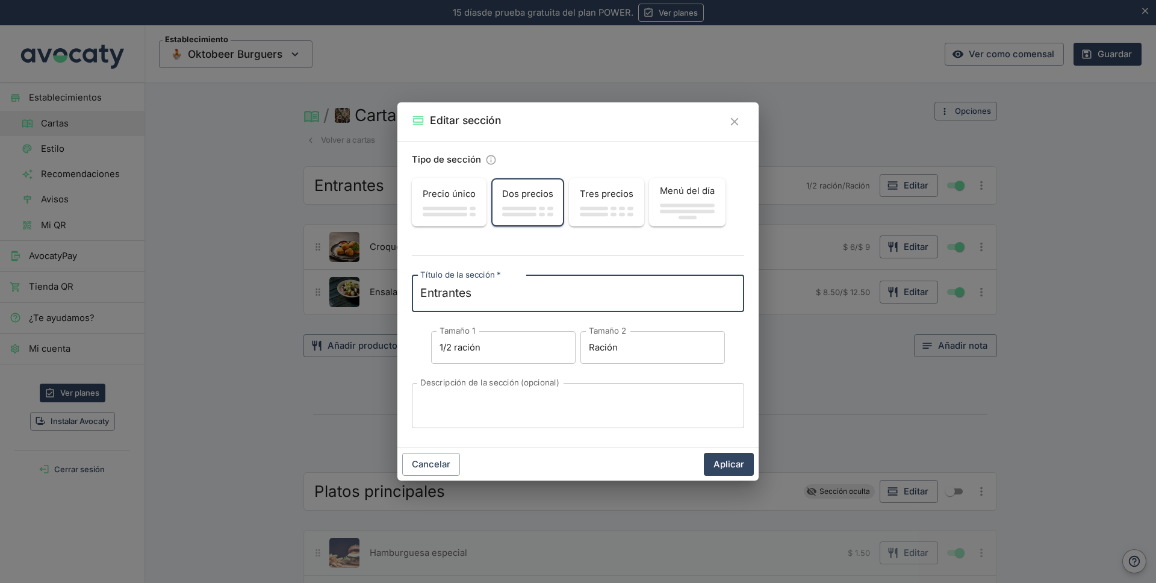
click at [484, 295] on textarea "Entrantes" at bounding box center [578, 293] width 316 height 17
type textarea "Burguers"
click at [486, 349] on input "1/2 ración" at bounding box center [503, 347] width 145 height 33
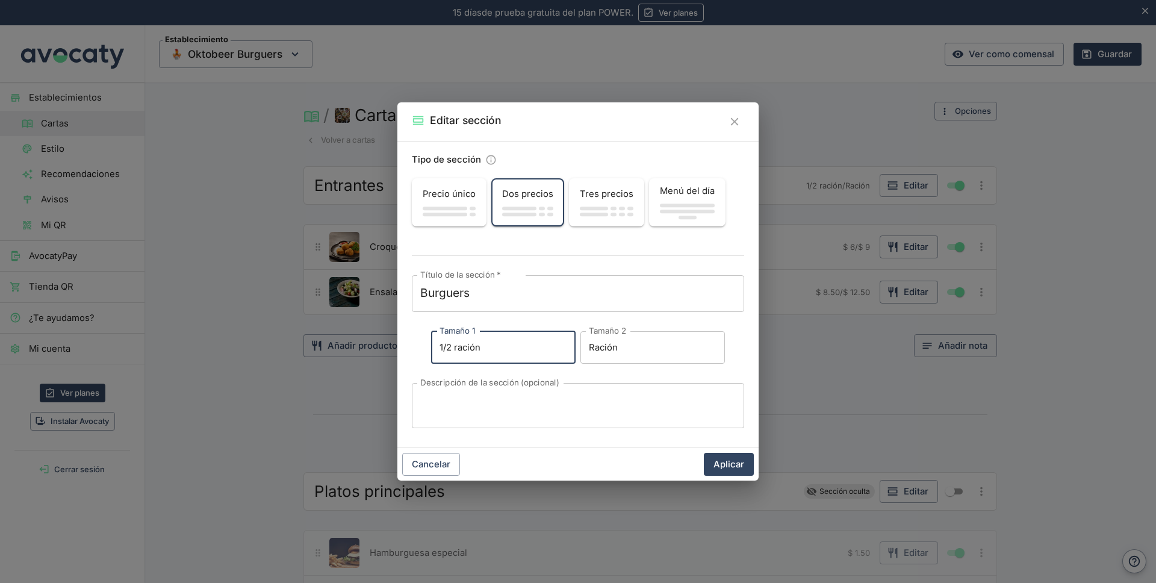
click at [486, 349] on input "1/2 ración" at bounding box center [503, 347] width 145 height 33
type input "1"
click at [600, 348] on input "Ración" at bounding box center [652, 347] width 145 height 33
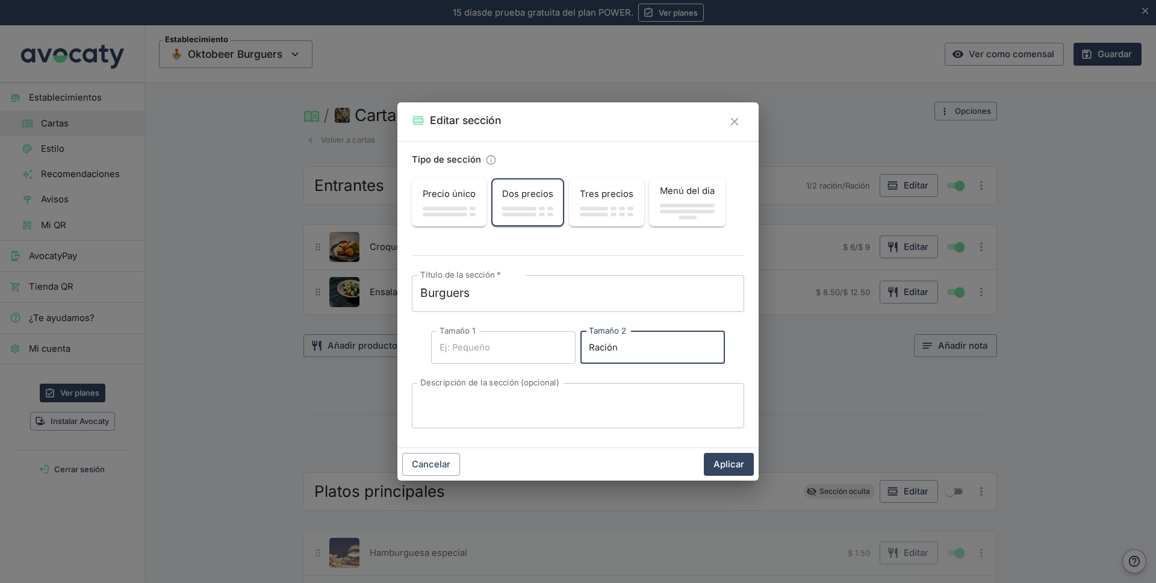
click at [600, 348] on input "Ración" at bounding box center [652, 347] width 145 height 33
click at [722, 464] on button "Aplicar" at bounding box center [729, 464] width 50 height 23
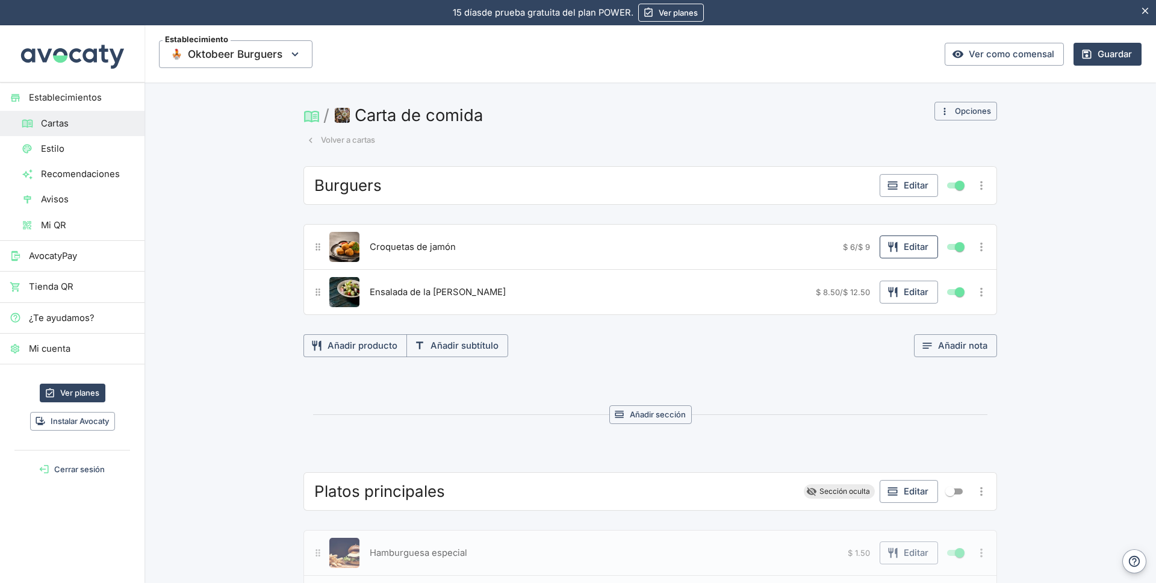
click at [898, 244] on button "Editar" at bounding box center [909, 246] width 58 height 23
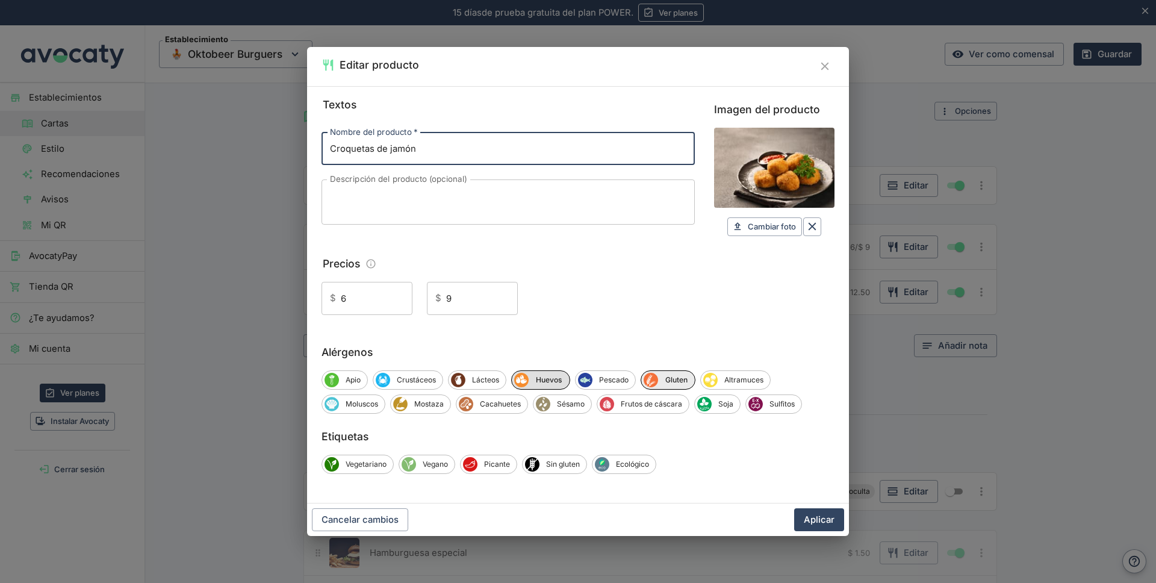
click at [535, 383] on span "Huevos" at bounding box center [549, 380] width 41 height 11
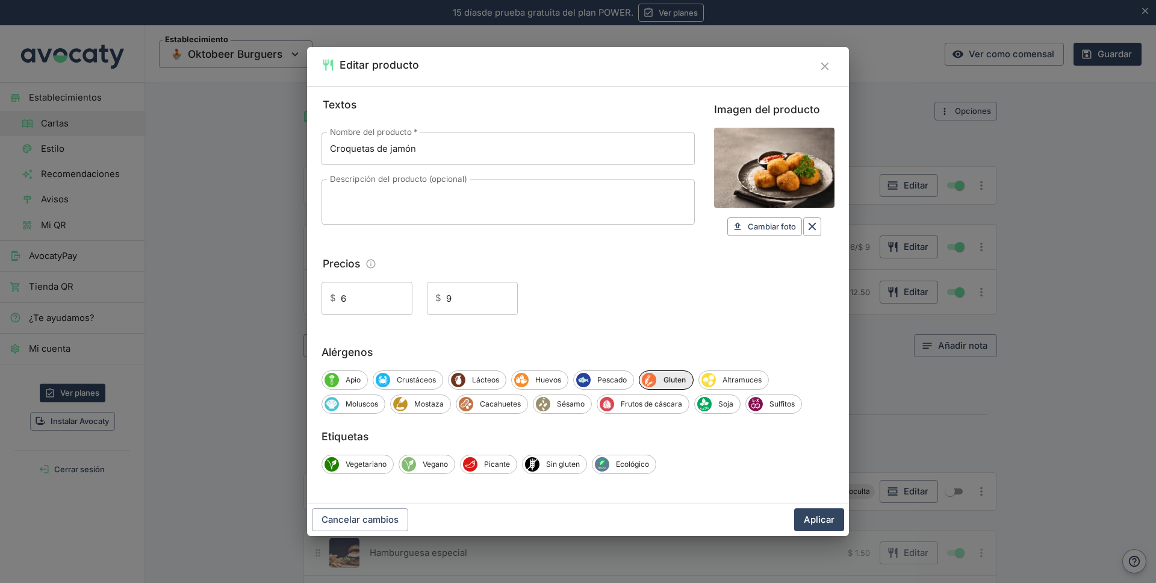
click at [438, 157] on input "Croquetas de jamón" at bounding box center [508, 148] width 373 height 33
paste input "ClasicAmericana"
type input "ClasicAmericana"
click at [363, 196] on textarea "Descripción del producto (opcional)" at bounding box center [508, 201] width 356 height 25
paste textarea "Pan Artesanal, Lechuga, Tomate, Cebolla, Carne, Queso Americano, Ketchup, [GEOG…"
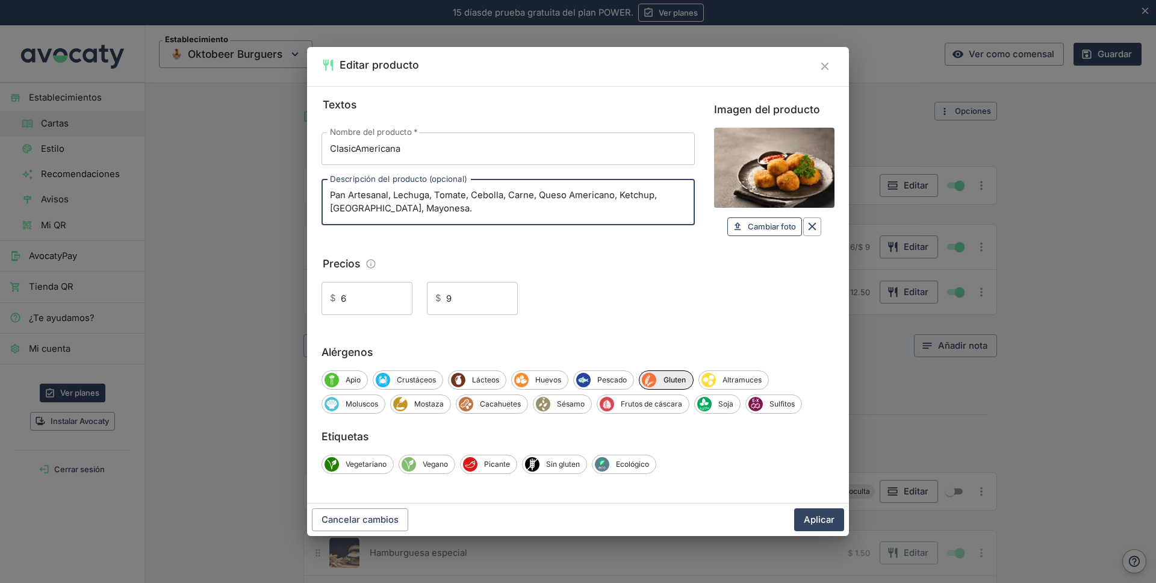
type textarea "Pan Artesanal, Lechuga, Tomate, Cebolla, Carne, Queso Americano, Ketchup, [GEOG…"
click at [764, 223] on span "Cambiar foto" at bounding box center [772, 227] width 48 height 14
type input "C:\fakepath\ClasicAmericana-Catalogo.jpg"
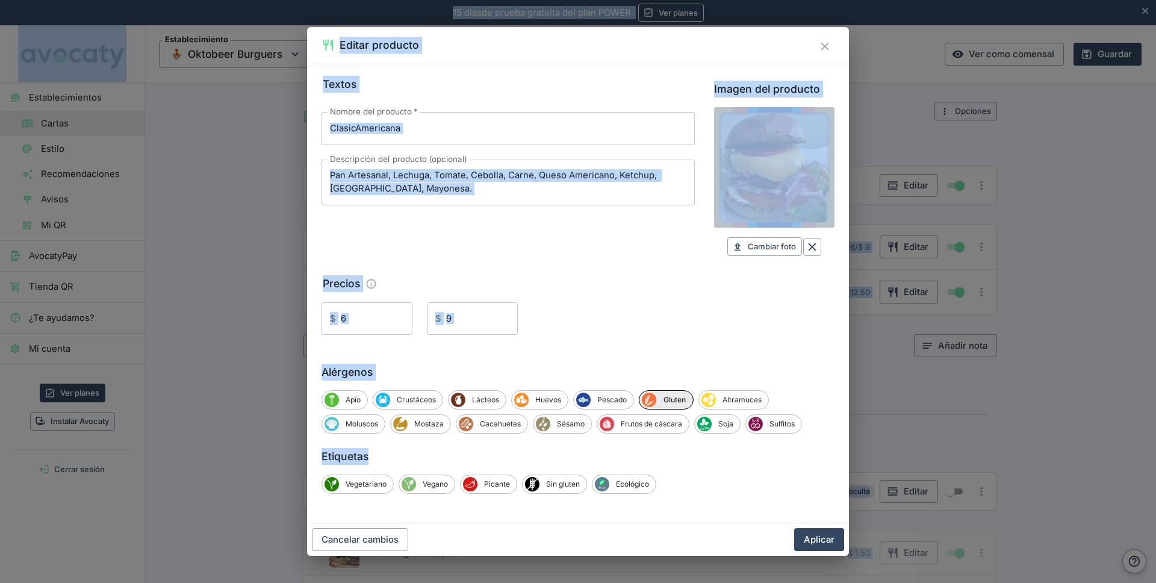
click at [355, 319] on input "6" at bounding box center [377, 318] width 72 height 33
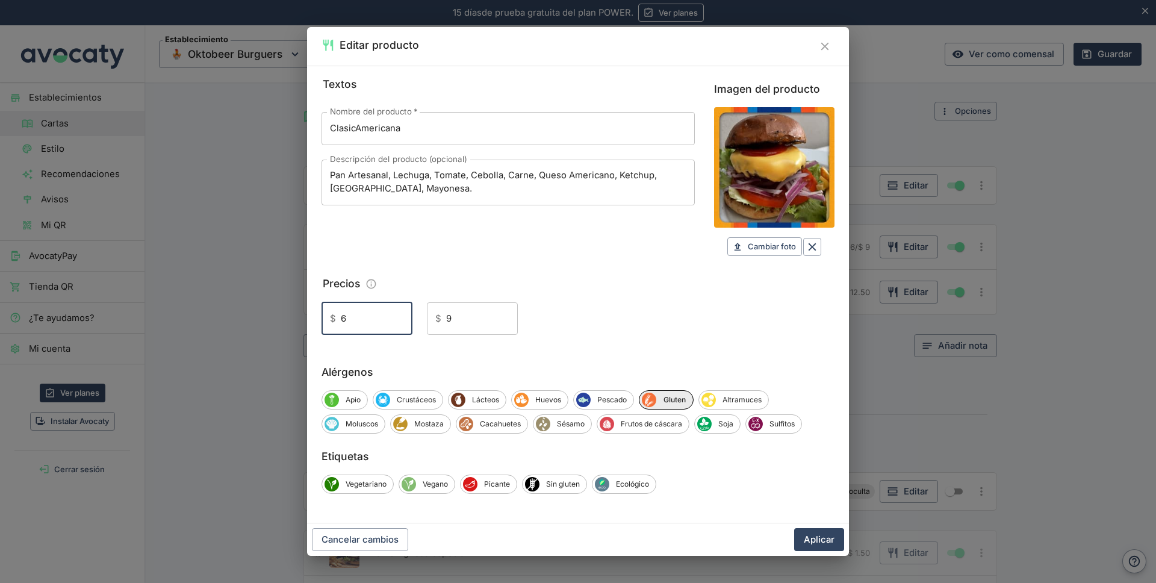
click at [355, 319] on input "6" at bounding box center [377, 318] width 72 height 33
type input "119"
click at [459, 317] on input "9" at bounding box center [482, 318] width 72 height 33
click at [565, 299] on fieldset "Precios $ 119 ​ $ ​" at bounding box center [578, 305] width 513 height 60
click at [814, 536] on button "Aplicar" at bounding box center [819, 539] width 50 height 23
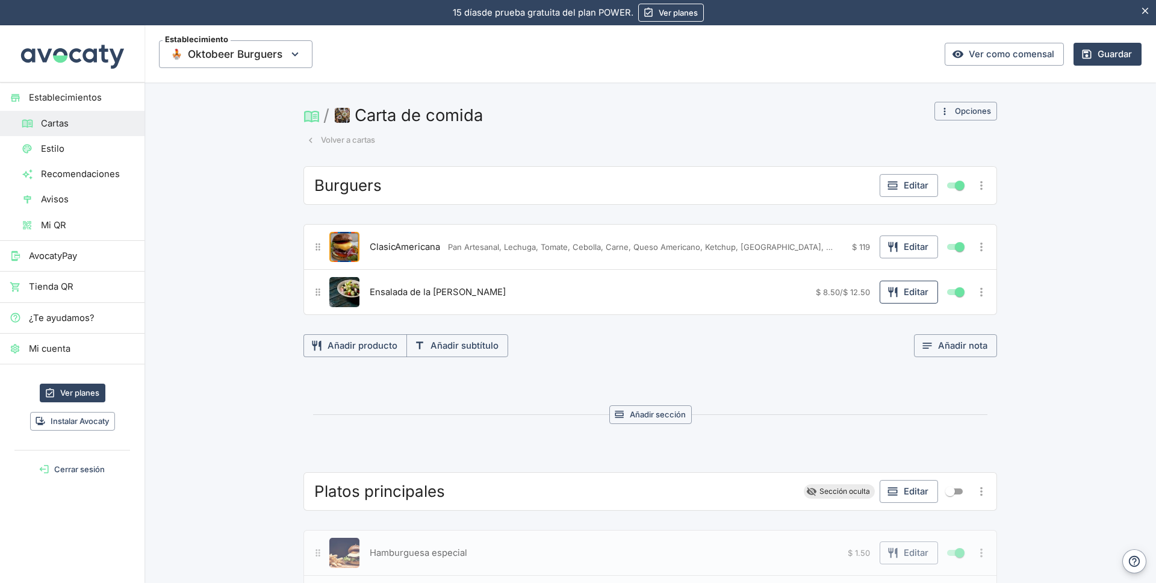
click at [910, 291] on button "Editar" at bounding box center [909, 292] width 58 height 23
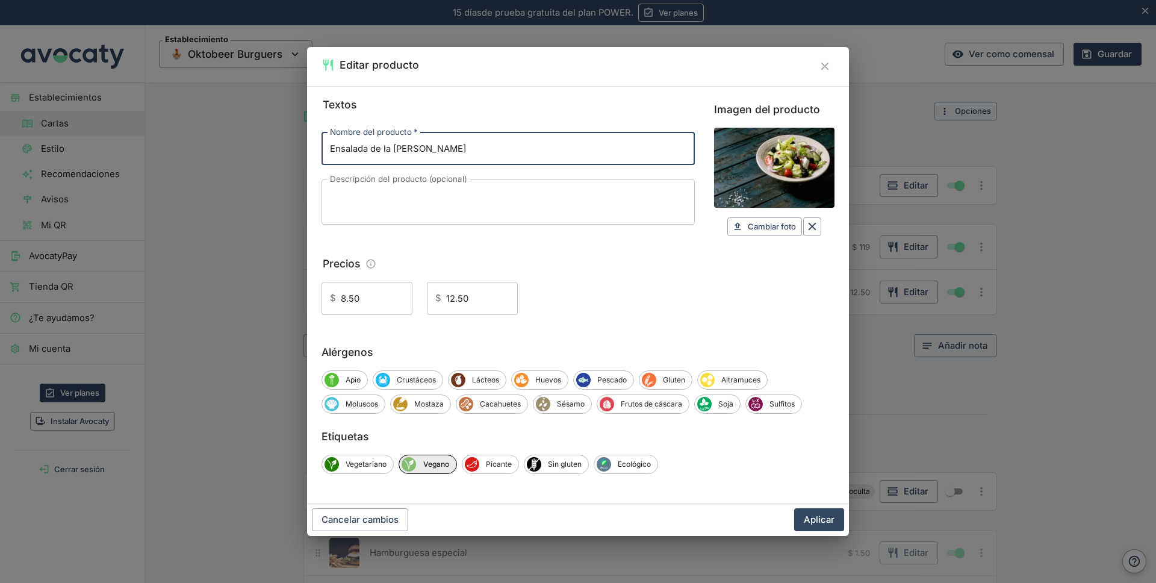
paste input "Champs"
type input "Champs"
click at [352, 191] on textarea "Descripción del producto (opcional)" at bounding box center [508, 201] width 356 height 25
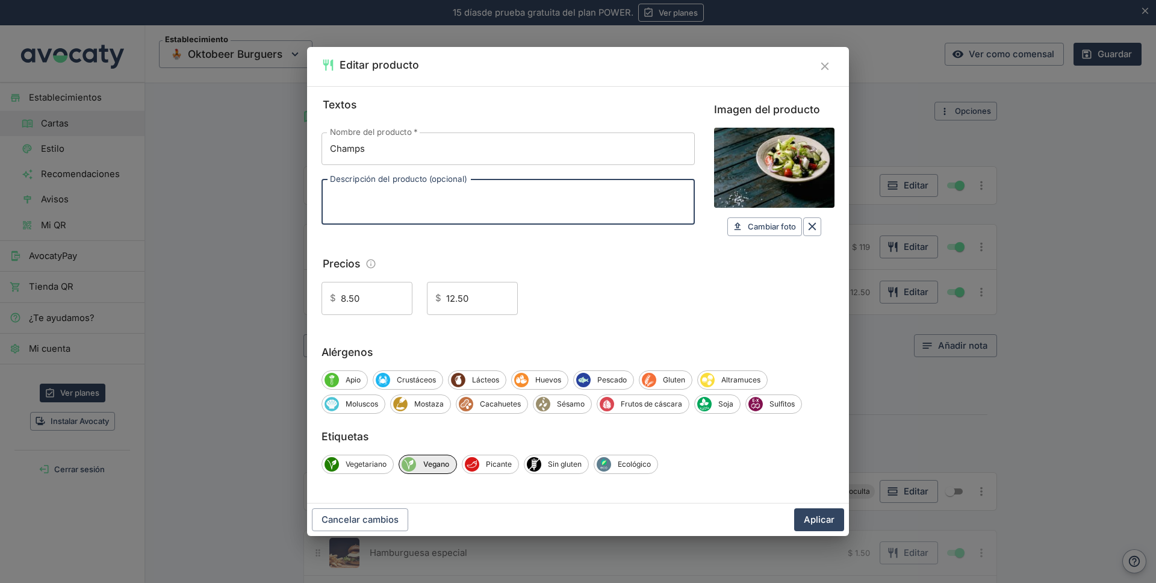
paste textarea "Pan Artesanal, Lechuga, Tomate, Cebolla, Carne, Queso Americano, [GEOGRAPHIC_DA…"
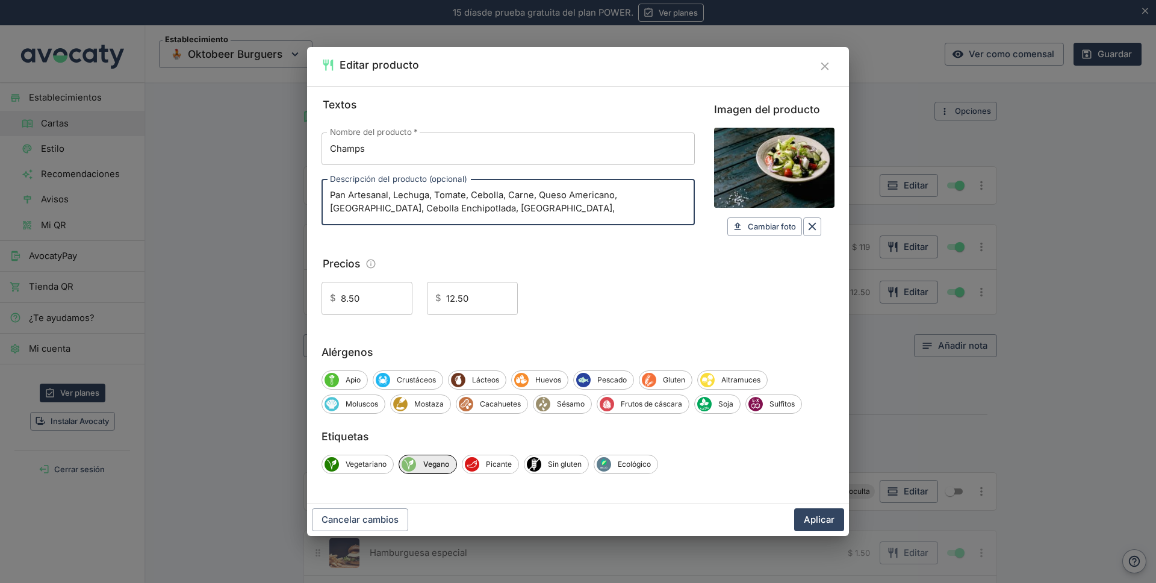
click at [652, 194] on textarea "Pan Artesanal, Lechuga, Tomate, Cebolla, Carne, Queso Americano, [GEOGRAPHIC_DA…" at bounding box center [508, 202] width 356 height 26
type textarea "Pan Artesanal, Lechuga, Tomate, Cebolla, Carne, Queso Americano, [GEOGRAPHIC_DA…"
click at [430, 465] on span "Vegano" at bounding box center [436, 464] width 40 height 11
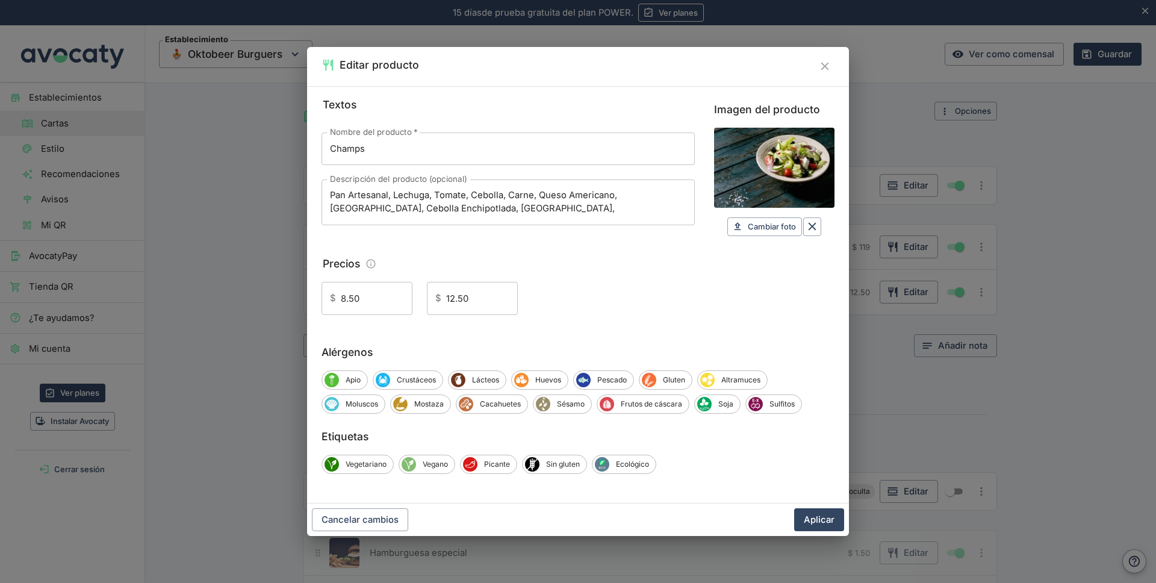
click at [380, 300] on input "8.50" at bounding box center [377, 298] width 72 height 33
type input "149"
click at [478, 300] on input "12.50" at bounding box center [482, 298] width 72 height 33
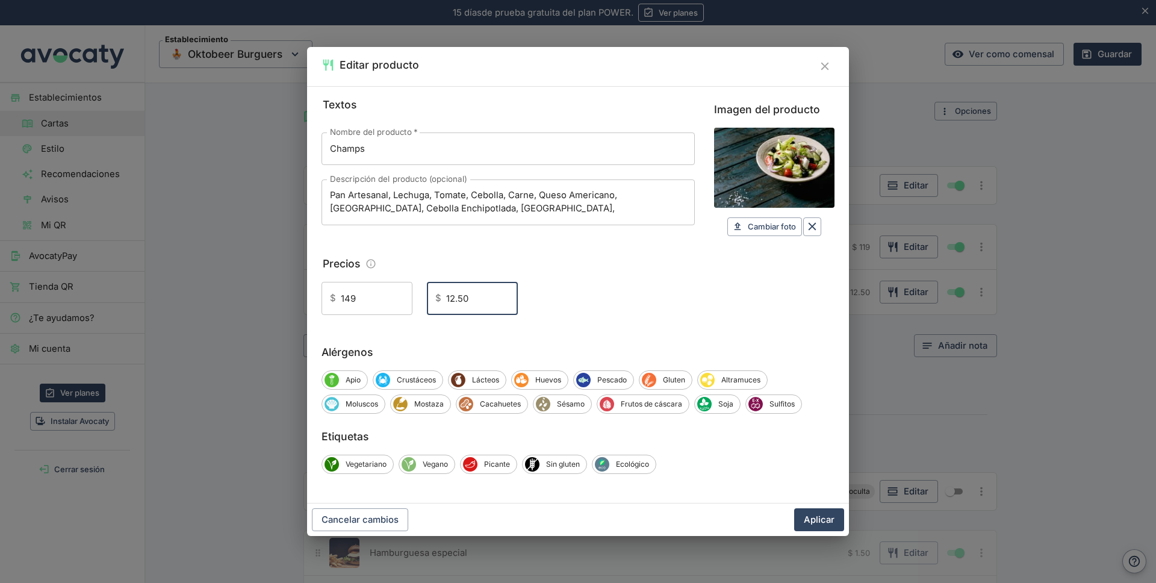
click at [478, 300] on input "12.50" at bounding box center [482, 298] width 72 height 33
click at [815, 519] on button "Aplicar" at bounding box center [819, 519] width 50 height 23
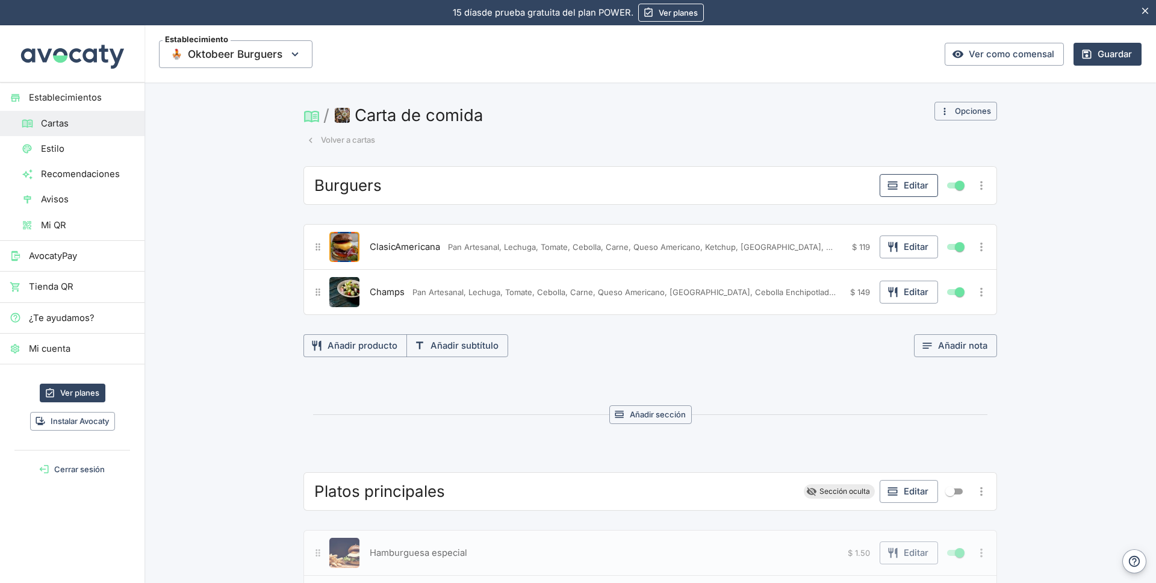
click at [904, 188] on button "Editar" at bounding box center [909, 185] width 58 height 23
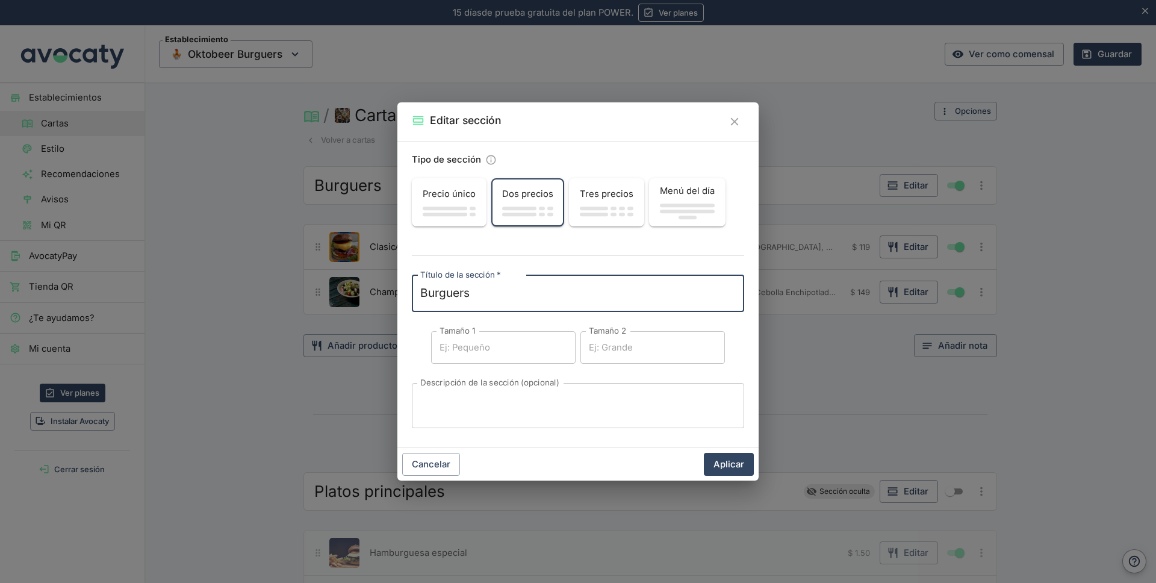
click at [490, 295] on textarea "Burguers" at bounding box center [578, 293] width 316 height 17
type textarea "Burguers Incluyen papas"
click at [727, 463] on button "Aplicar" at bounding box center [729, 464] width 50 height 23
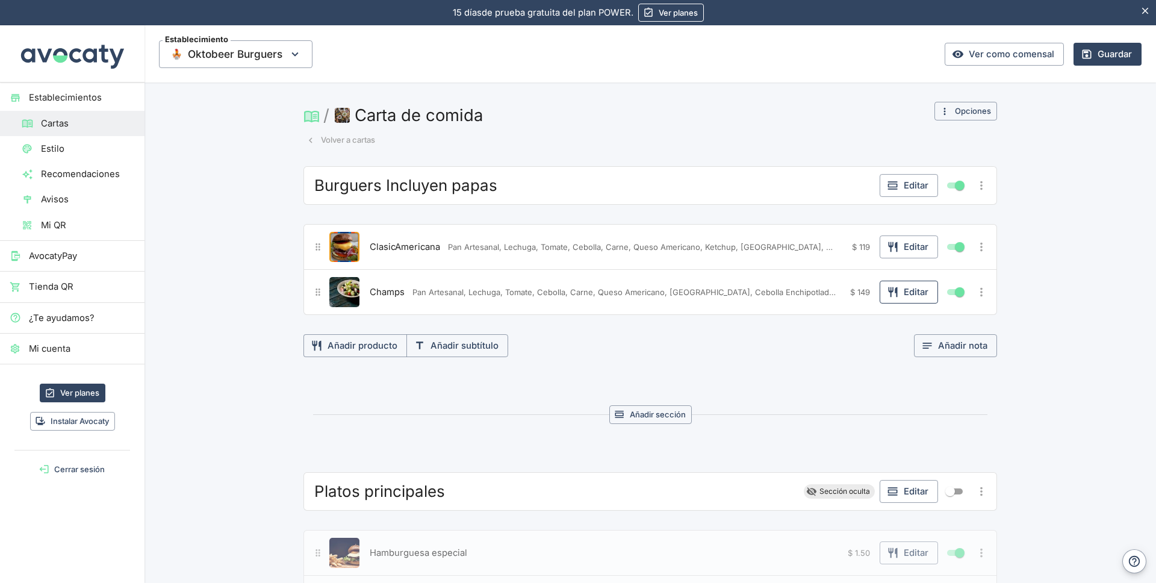
click at [909, 296] on button "Editar" at bounding box center [909, 292] width 58 height 23
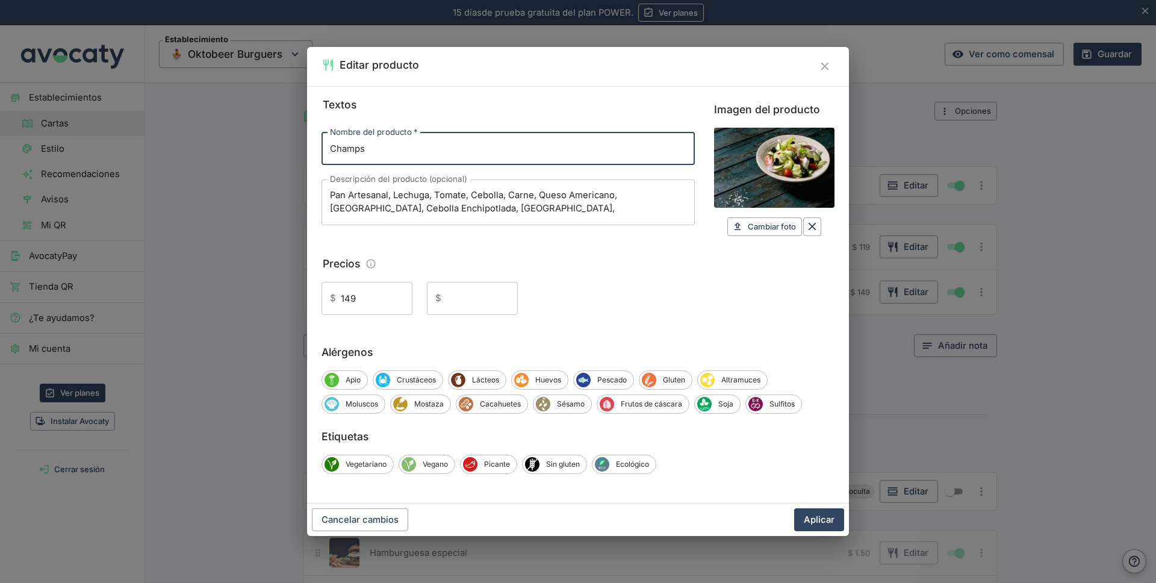
click at [782, 171] on input "Imagen del producto" at bounding box center [774, 168] width 120 height 81
type input "C:\fakepath\Champs.jpg"
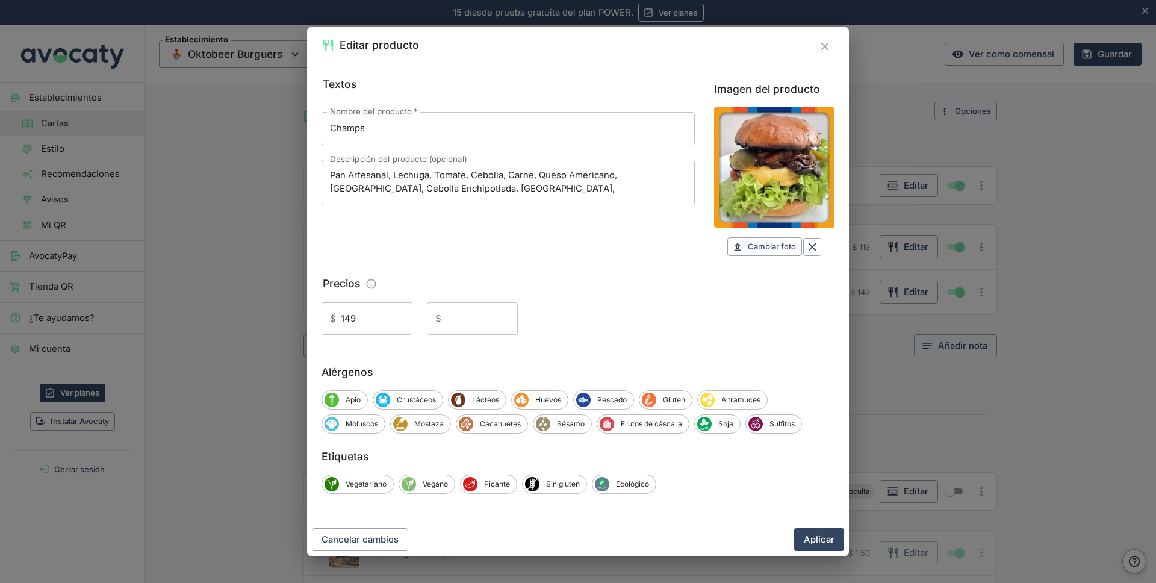
click at [667, 246] on div "Textos Nombre del producto   * Champs Nombre del producto   * Descripción del p…" at bounding box center [508, 166] width 373 height 180
click at [823, 539] on button "Aplicar" at bounding box center [819, 539] width 50 height 23
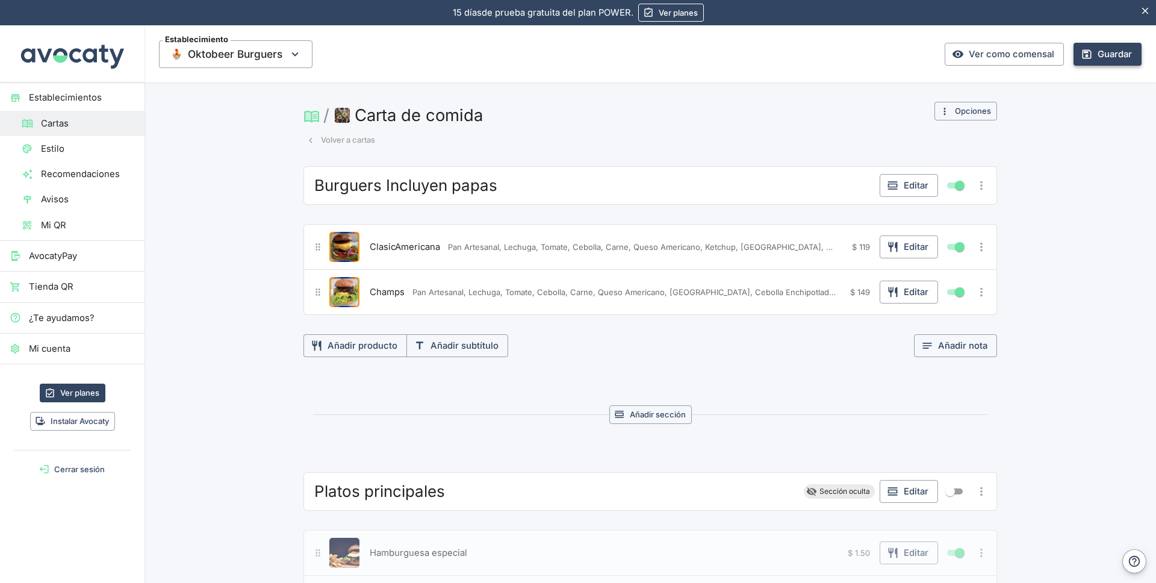
click at [1094, 55] on button "Guardar" at bounding box center [1108, 54] width 68 height 23
click at [421, 493] on span "Platos principales" at bounding box center [379, 491] width 131 height 19
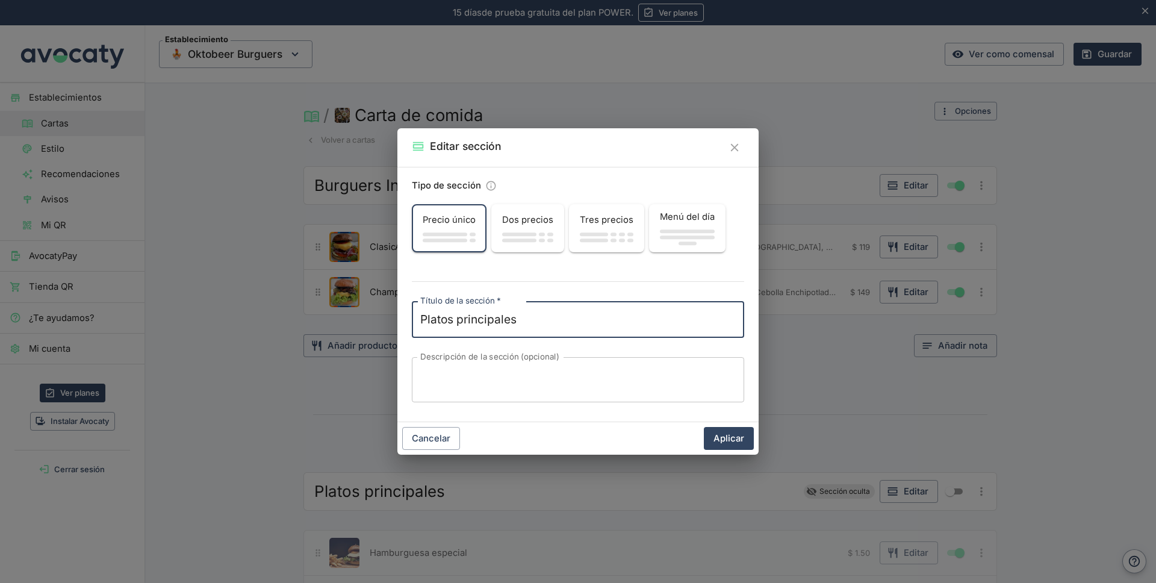
click at [421, 493] on div "Editar sección Tipo de sección Precio único Dos precios Tres precios Menú del d…" at bounding box center [578, 291] width 1156 height 583
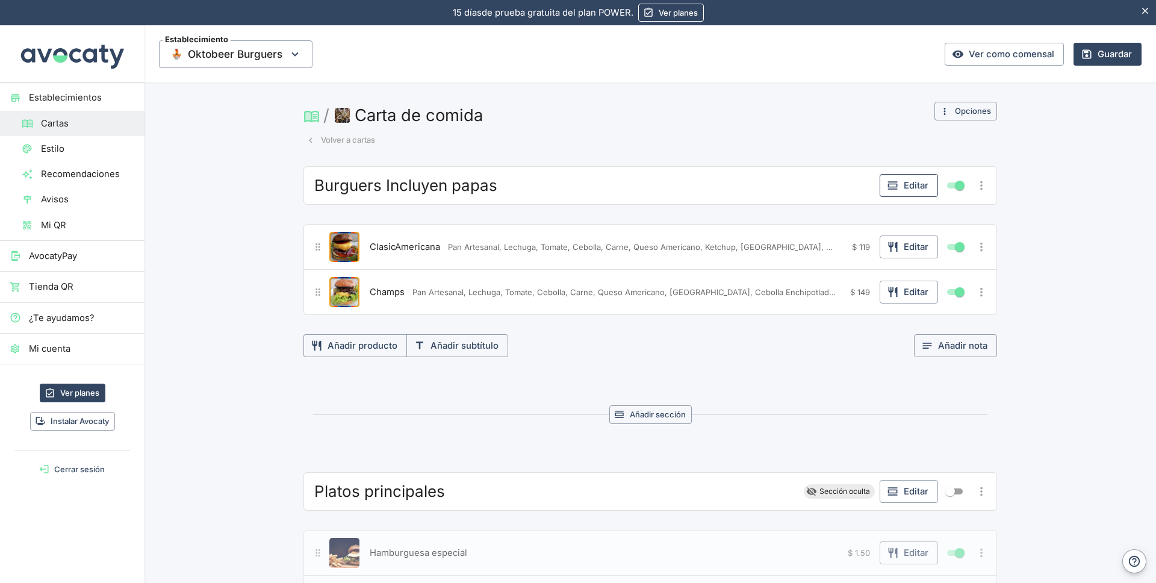
click at [906, 185] on button "Editar" at bounding box center [909, 185] width 58 height 23
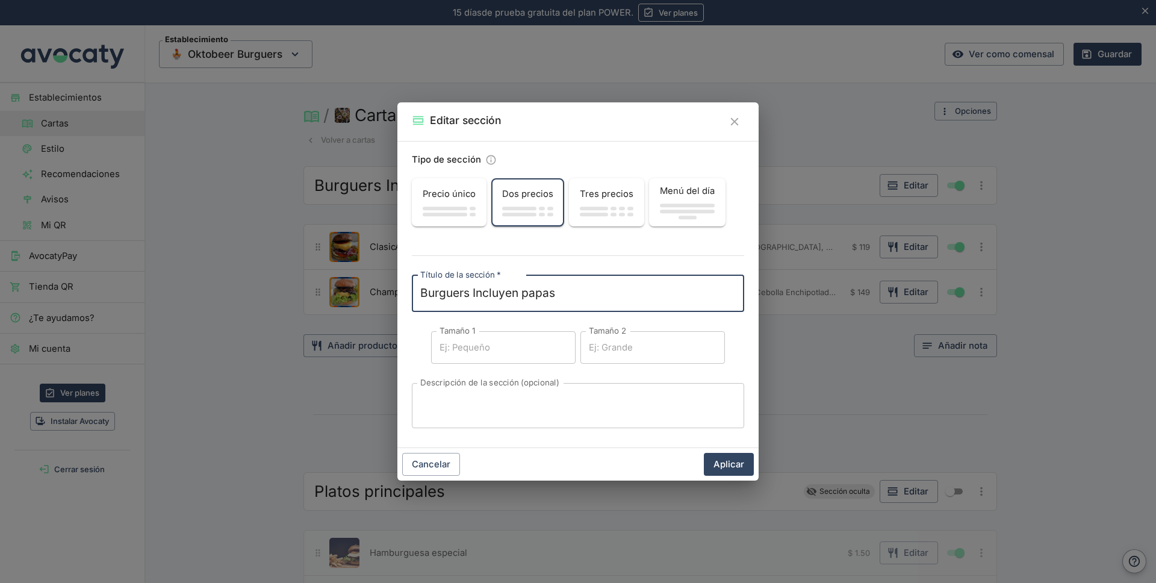
click at [456, 390] on div "x Descripción de la sección (opcional)" at bounding box center [578, 405] width 332 height 45
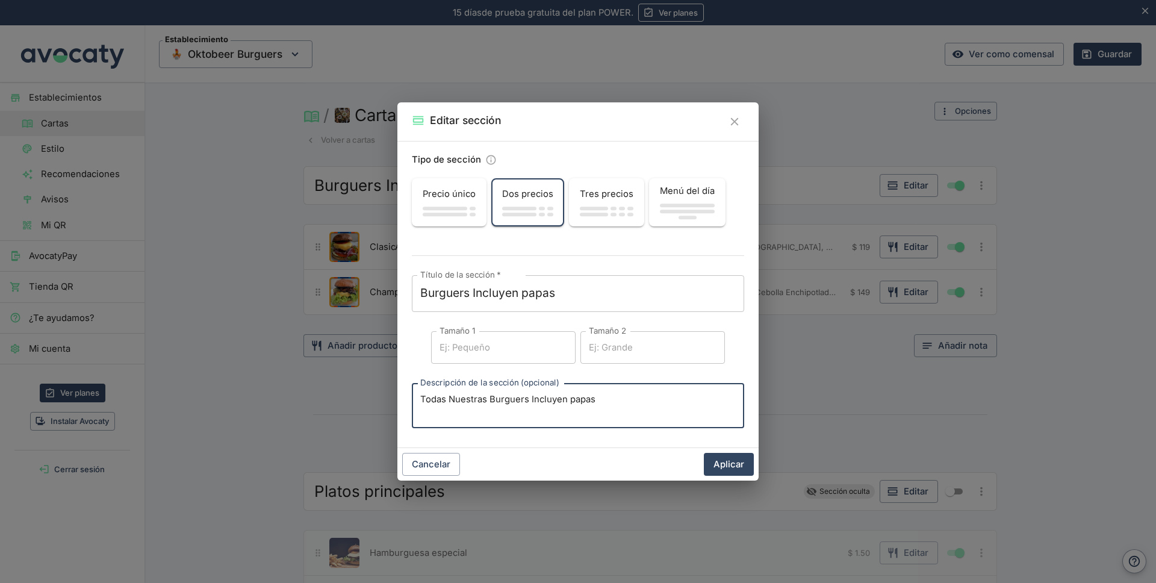
type textarea "Todas Nuestras Burguers Incluyen papas"
click at [453, 204] on div "Precio único" at bounding box center [449, 193] width 72 height 23
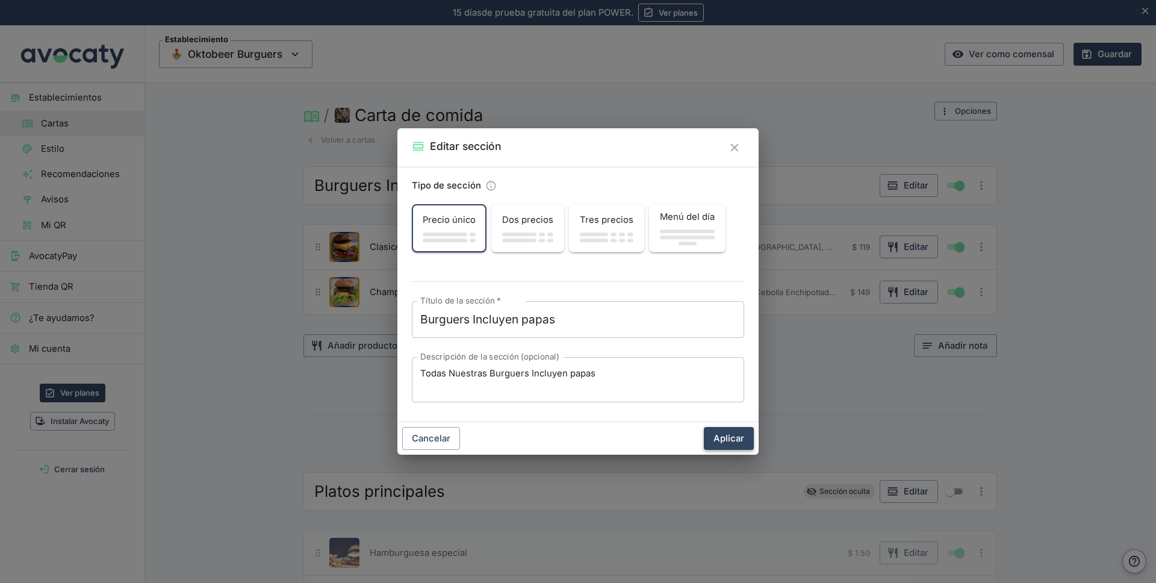
click at [725, 437] on button "Aplicar" at bounding box center [729, 438] width 50 height 23
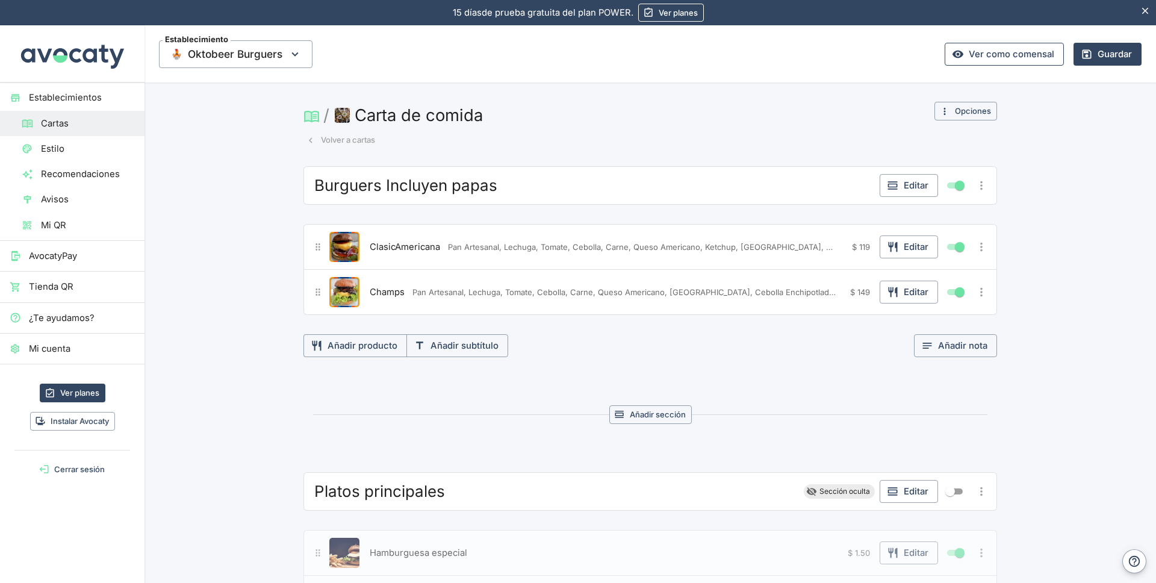
click at [1013, 58] on link "Ver como comensal" at bounding box center [1004, 54] width 119 height 23
click at [905, 248] on button "Editar" at bounding box center [909, 246] width 58 height 23
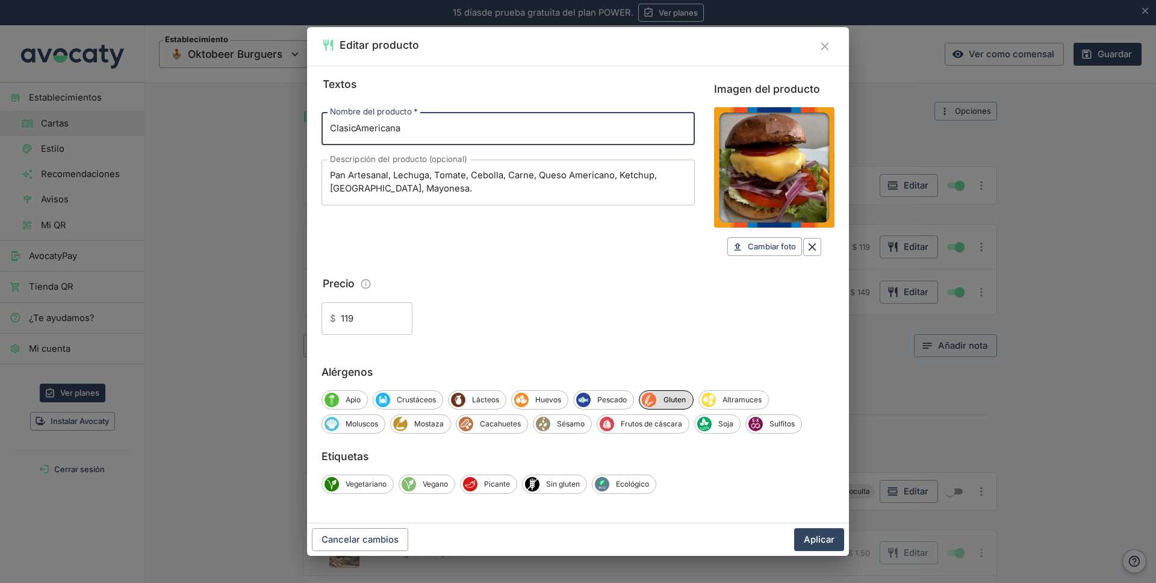
click at [654, 398] on icon "Gluten" at bounding box center [648, 399] width 13 height 13
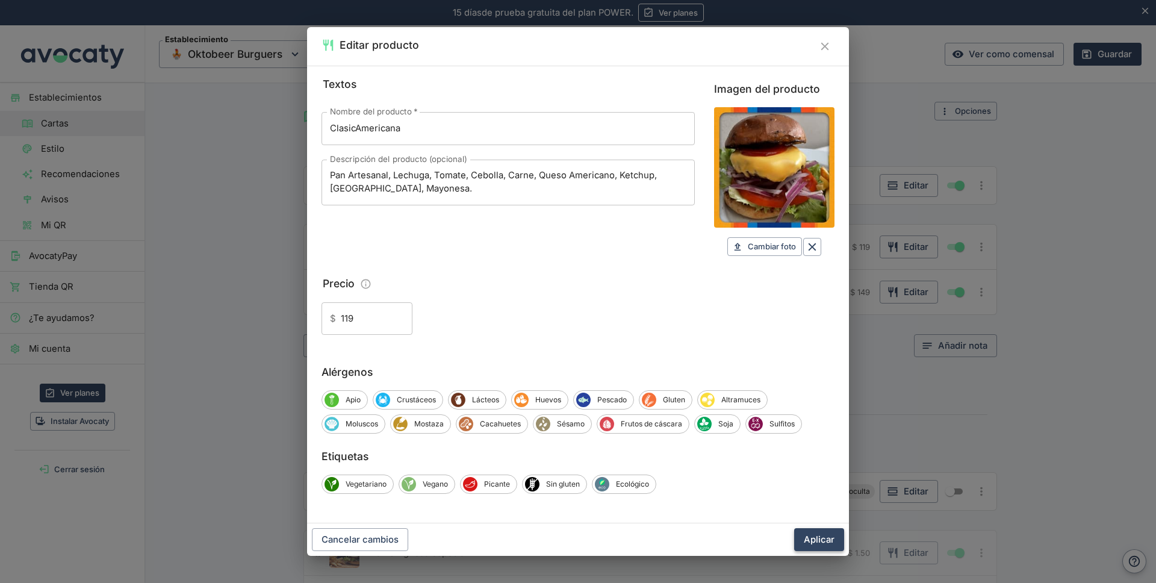
click at [816, 539] on button "Aplicar" at bounding box center [819, 539] width 50 height 23
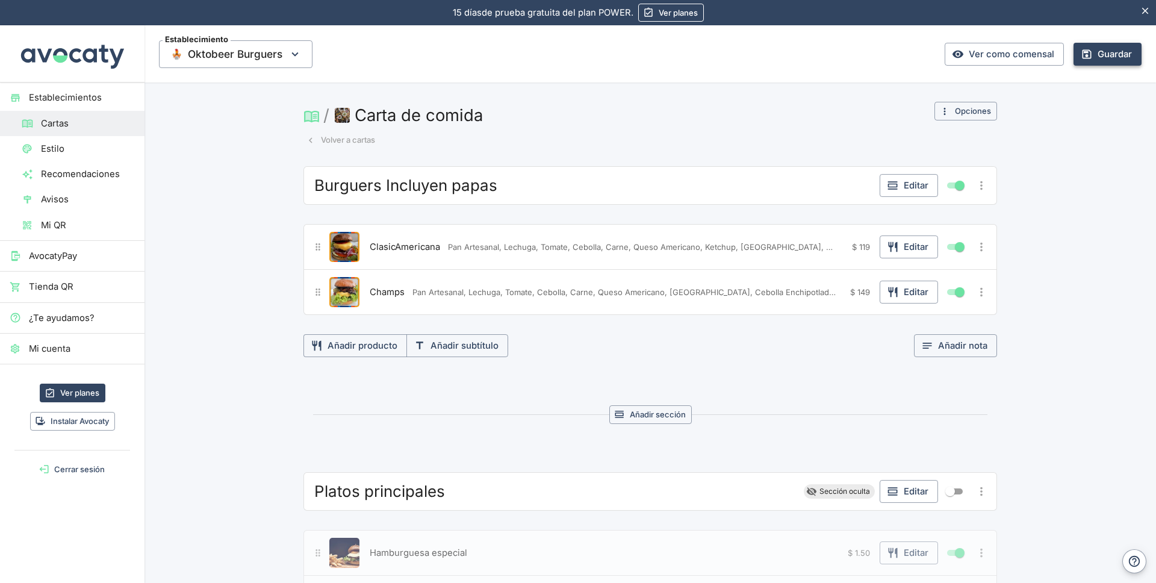
click at [1087, 54] on button "Guardar" at bounding box center [1108, 54] width 68 height 23
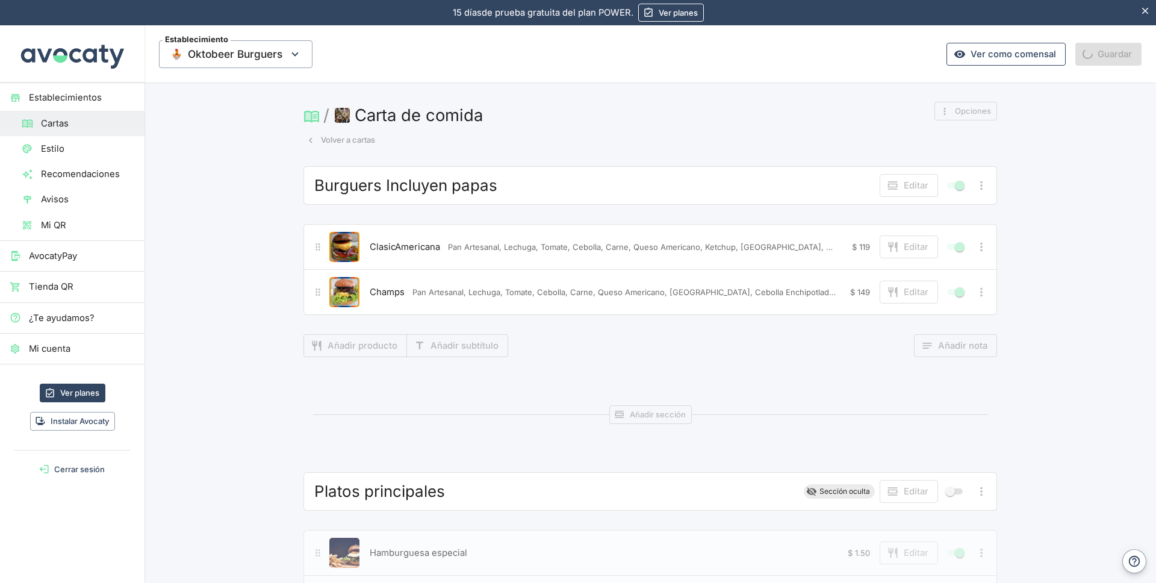
click at [1003, 55] on link "Ver como comensal" at bounding box center [1006, 54] width 119 height 23
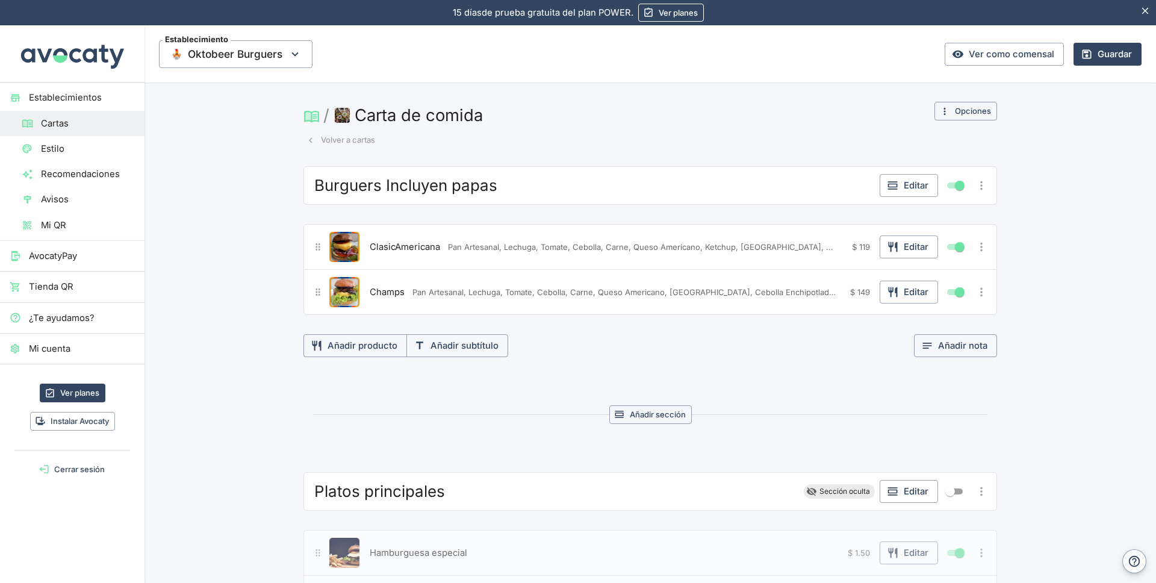
click at [393, 114] on button "Carta de comida" at bounding box center [409, 115] width 155 height 26
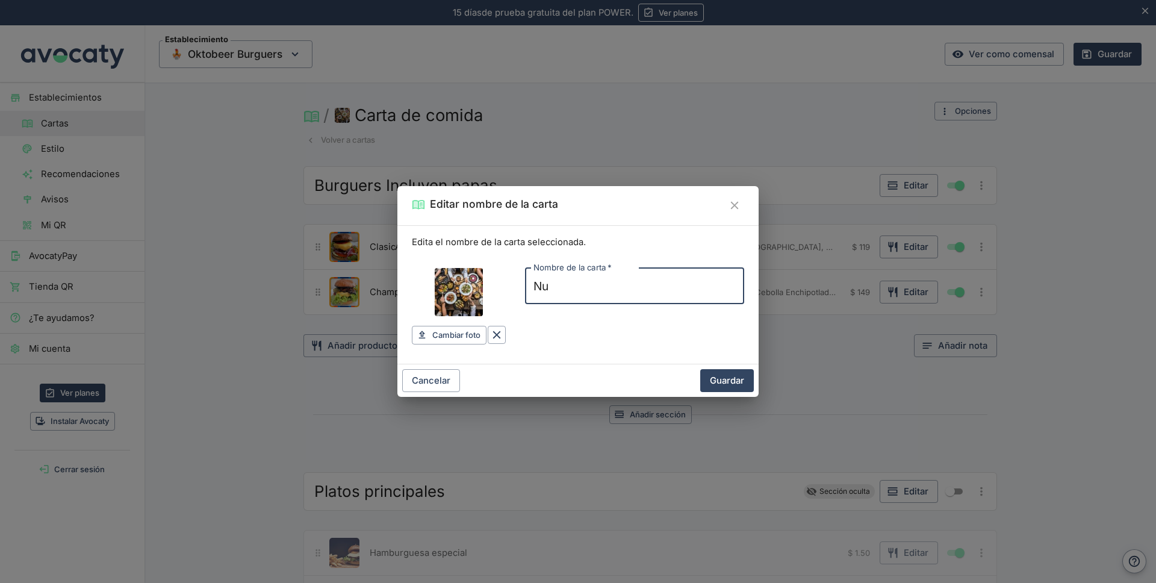
type input "N"
type input "Oktomenú"
click at [458, 294] on input "Imagen de carta" at bounding box center [459, 292] width 48 height 48
click at [446, 376] on button "Cancelar" at bounding box center [431, 380] width 58 height 23
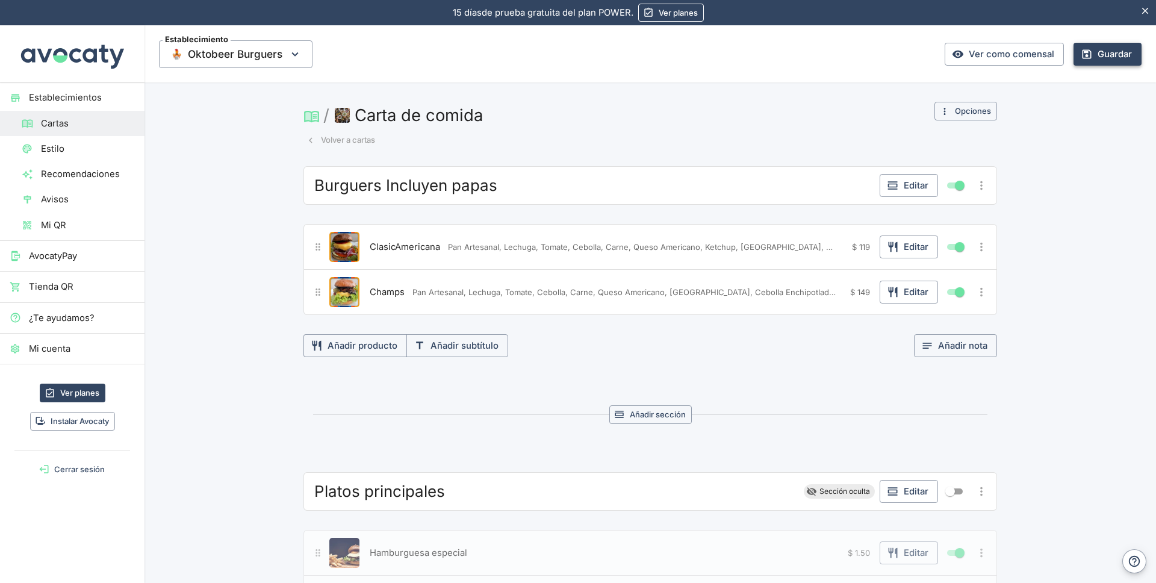
click at [1086, 57] on button "Guardar" at bounding box center [1108, 54] width 68 height 23
click at [446, 118] on button "Carta de comida" at bounding box center [409, 115] width 155 height 26
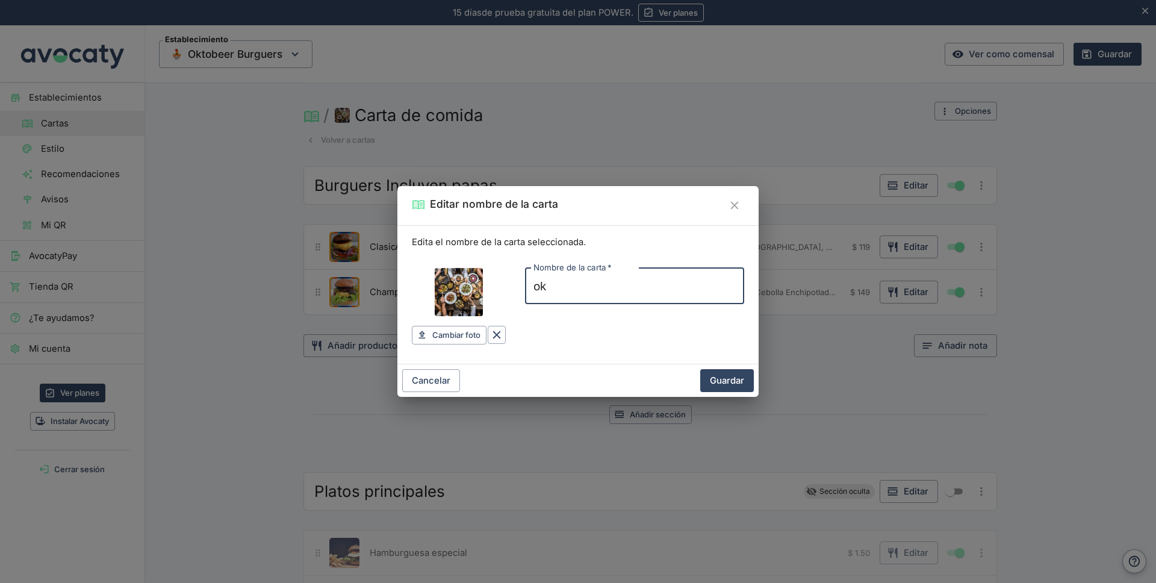
type input "o"
type input "Oktomenú"
click at [729, 382] on button "Guardar" at bounding box center [727, 380] width 54 height 23
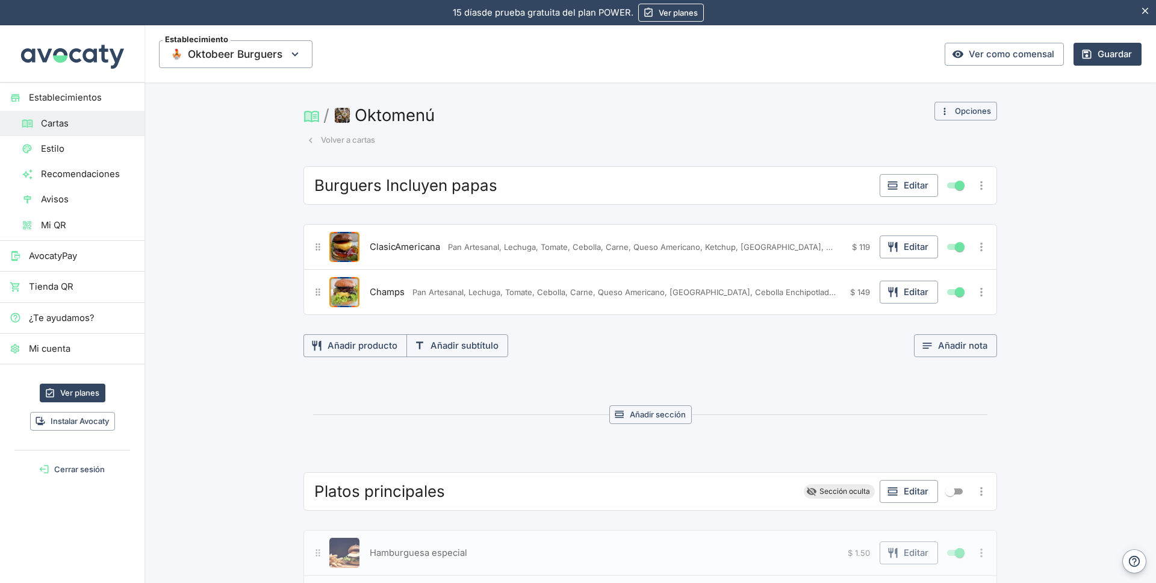
click at [412, 496] on span "Platos principales" at bounding box center [379, 491] width 131 height 19
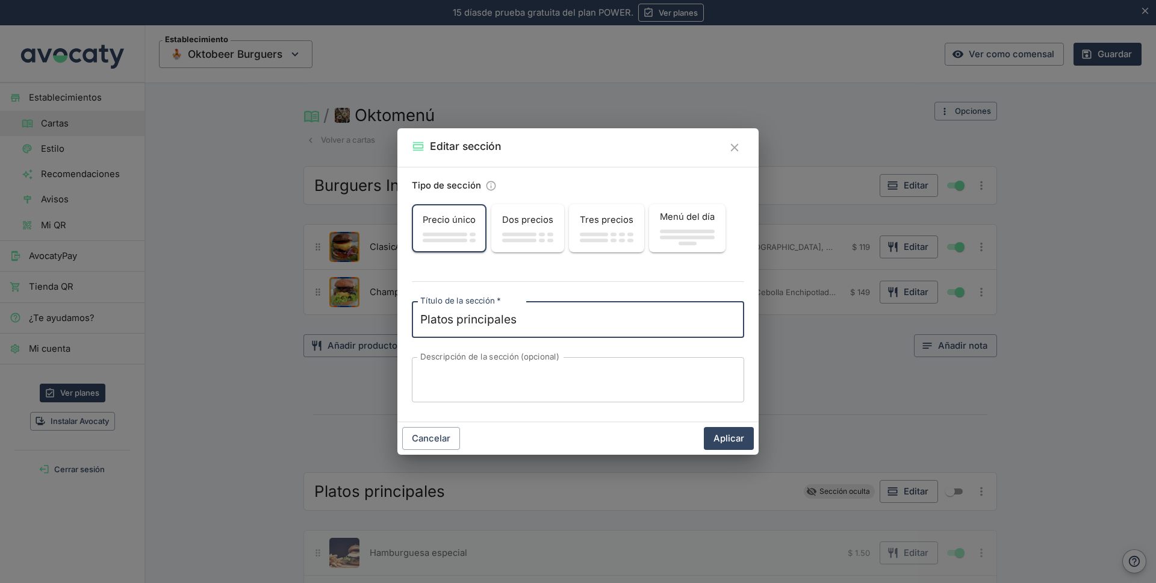
click at [550, 325] on textarea "Platos principales" at bounding box center [578, 319] width 316 height 17
type textarea "e"
type textarea "OktoEspeciales"
click at [732, 439] on button "Aplicar" at bounding box center [729, 438] width 50 height 23
